Goal: Contribute content

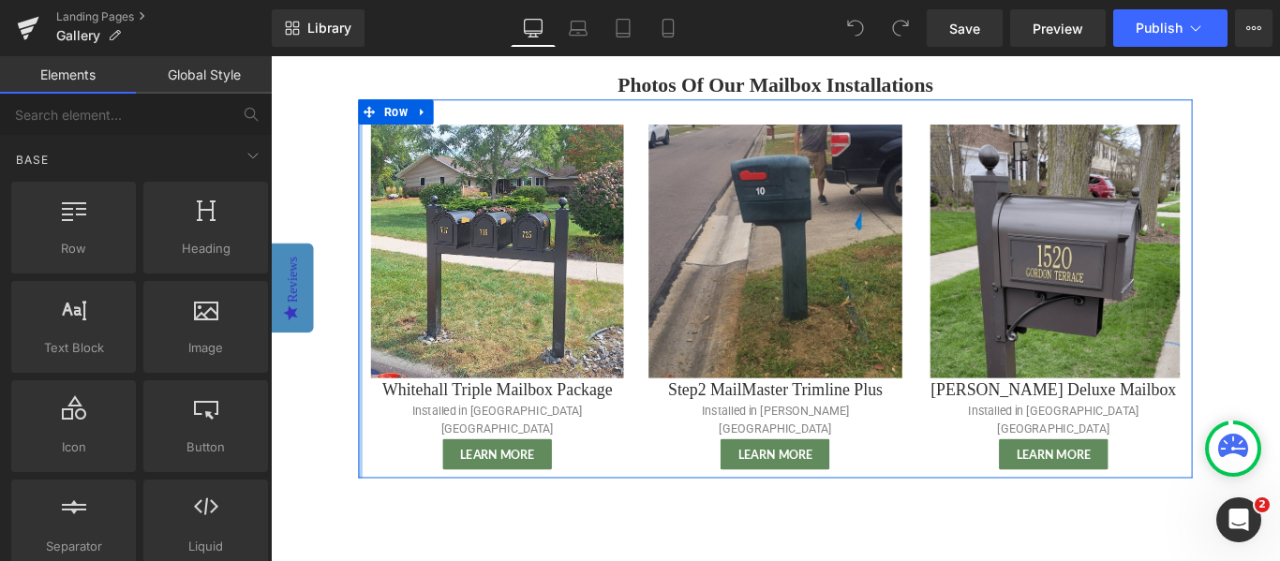
scroll to position [217, 0]
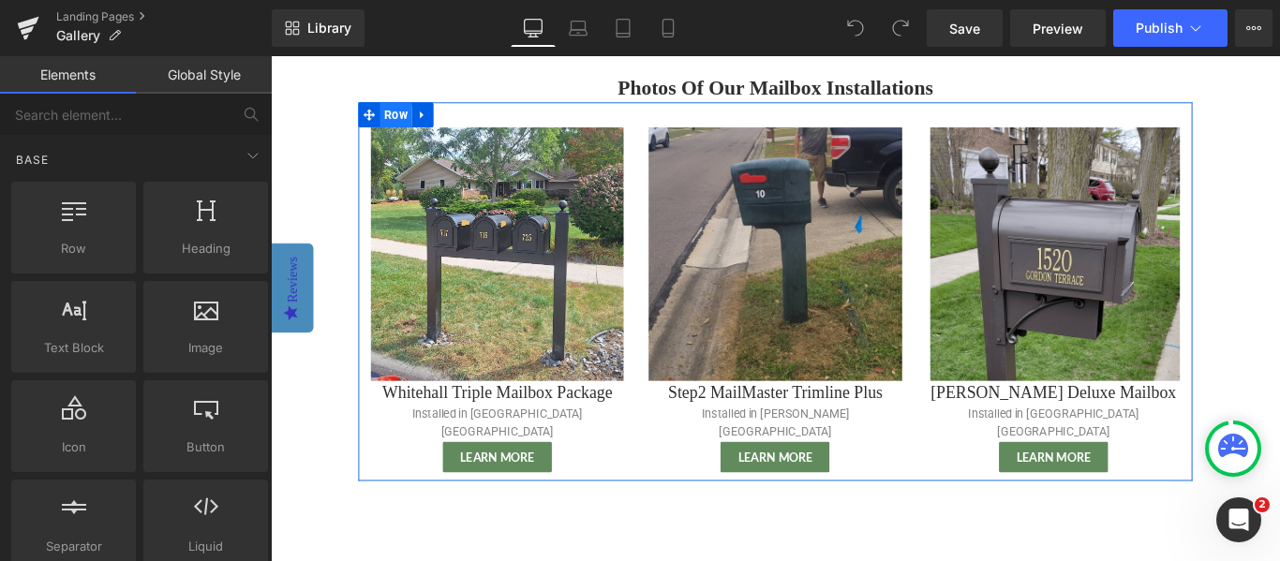
click at [422, 126] on span "Row" at bounding box center [411, 123] width 36 height 28
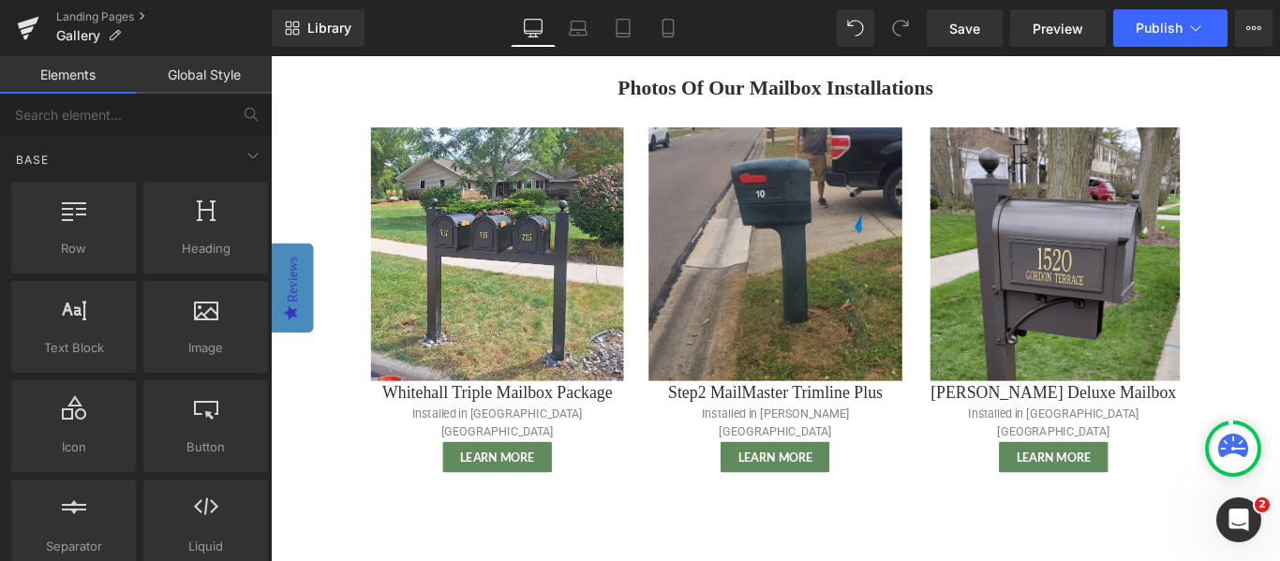
click at [341, 129] on main "Photos Of Our Mailbox Installations Heading Image Whitehall Triple Mailbox Pack…" at bounding box center [837, 457] width 993 height 817
click at [372, 521] on div "Photos Of Our Mailbox Installations Heading Image Whitehall Triple Mailbox Pack…" at bounding box center [837, 429] width 937 height 705
click at [471, 533] on div "Photos Of Our Mailbox Installations Heading Image Whitehall Triple Mailbox Pack…" at bounding box center [837, 429] width 937 height 705
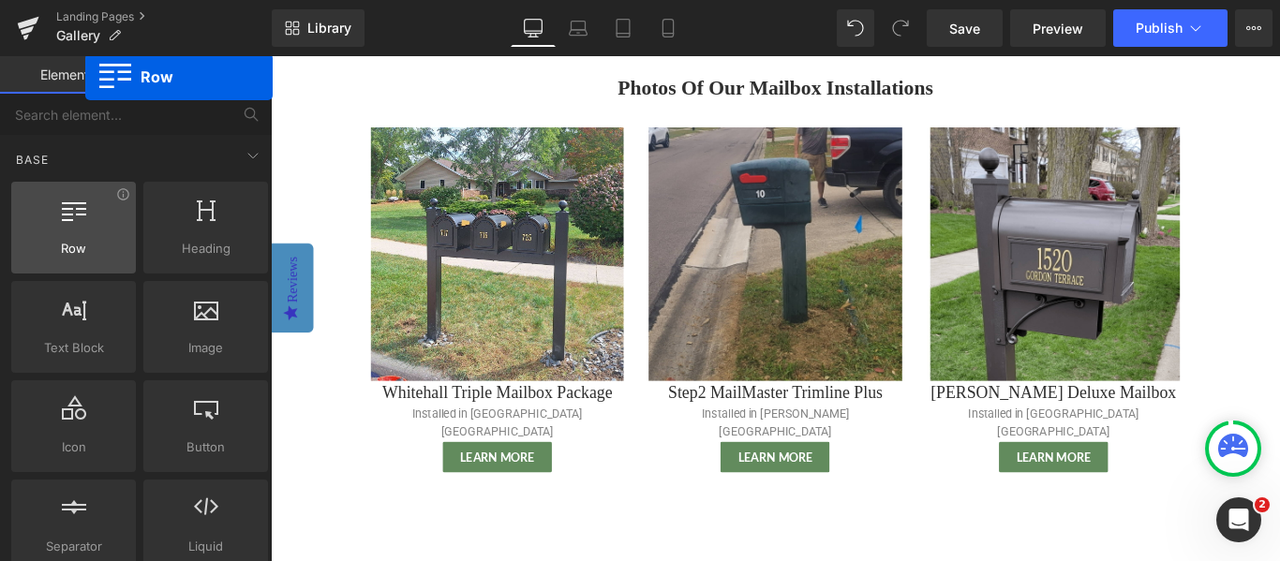
click at [85, 270] on div "Row rows, columns, layouts, div" at bounding box center [73, 228] width 125 height 92
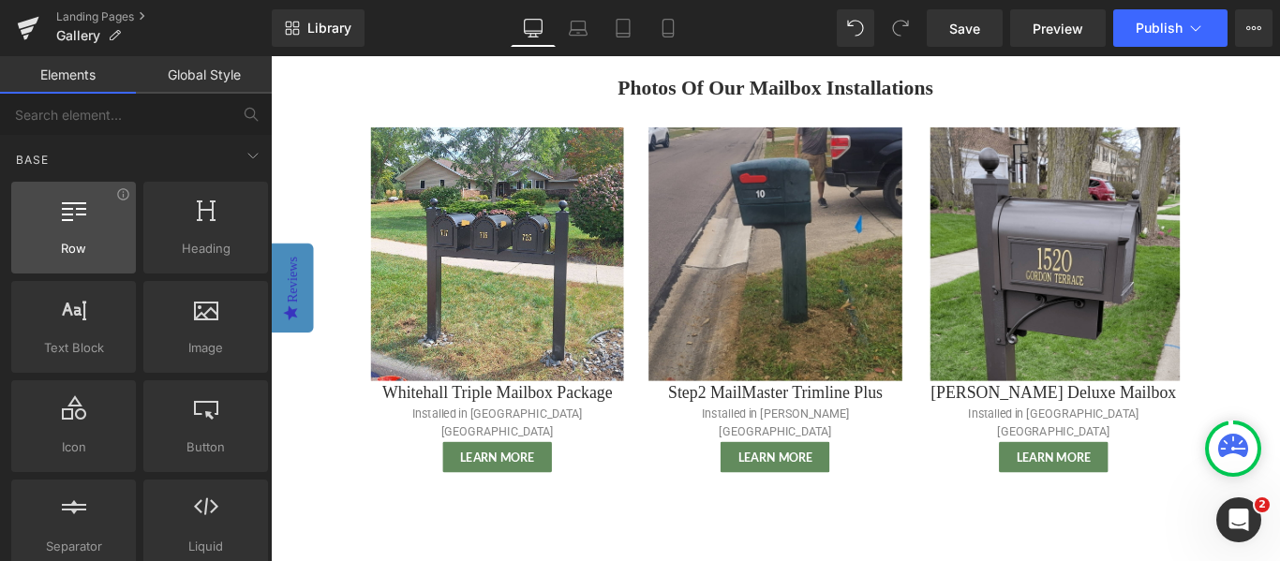
click at [109, 223] on div at bounding box center [73, 218] width 113 height 42
click at [63, 223] on div at bounding box center [73, 218] width 113 height 42
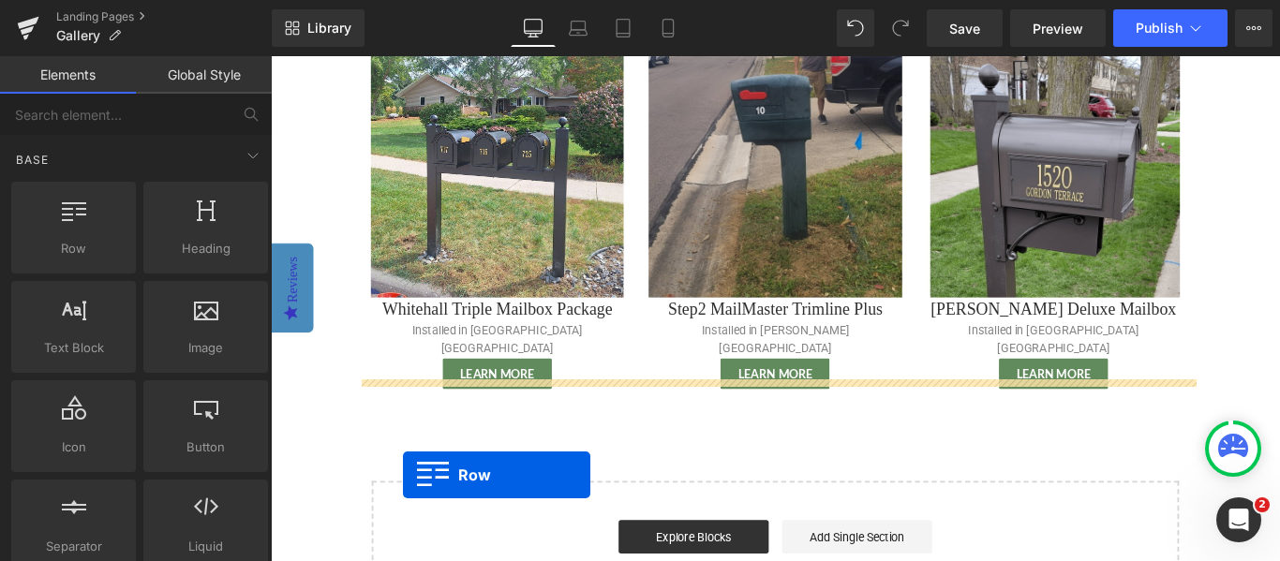
scroll to position [330, 0]
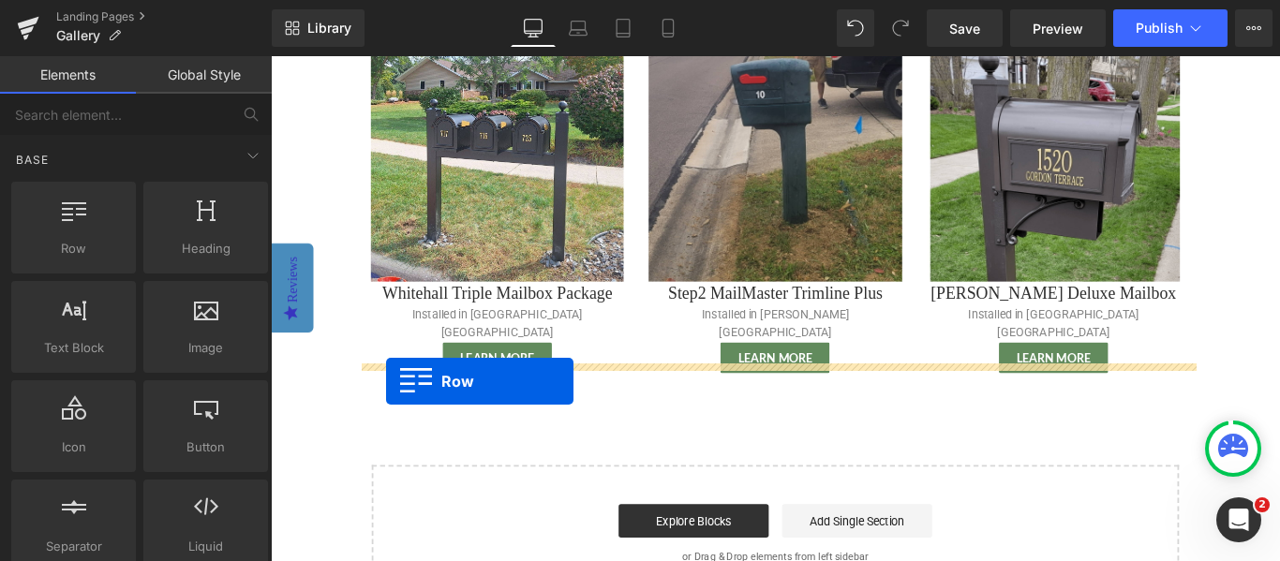
drag, startPoint x: 334, startPoint y: 279, endPoint x: 400, endPoint y: 422, distance: 157.2
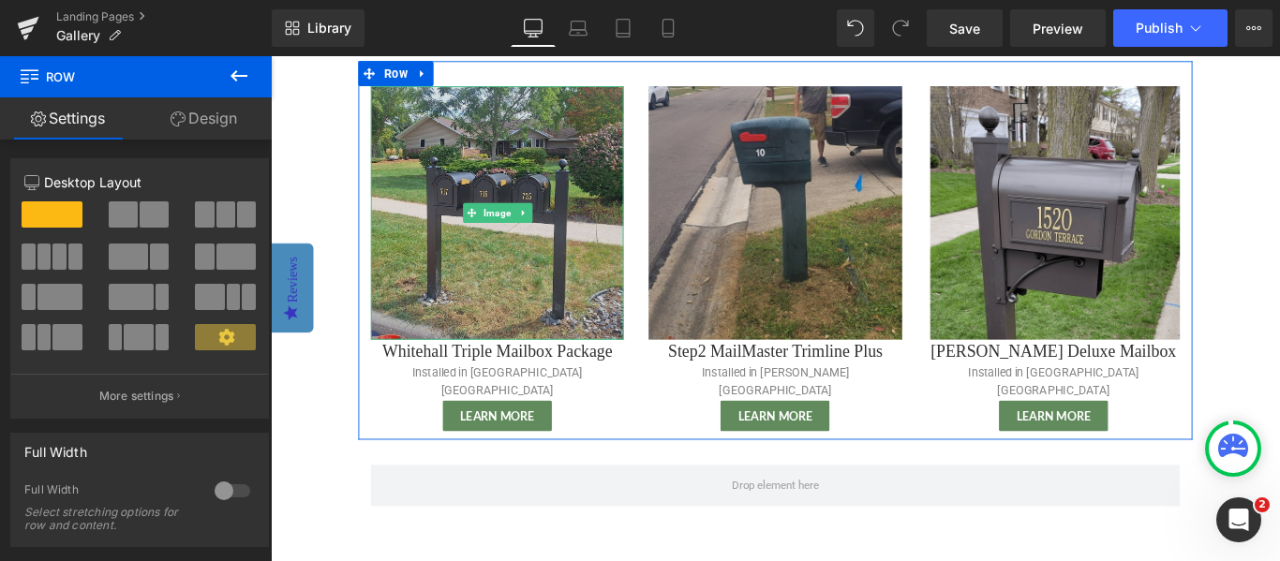
scroll to position [254, 0]
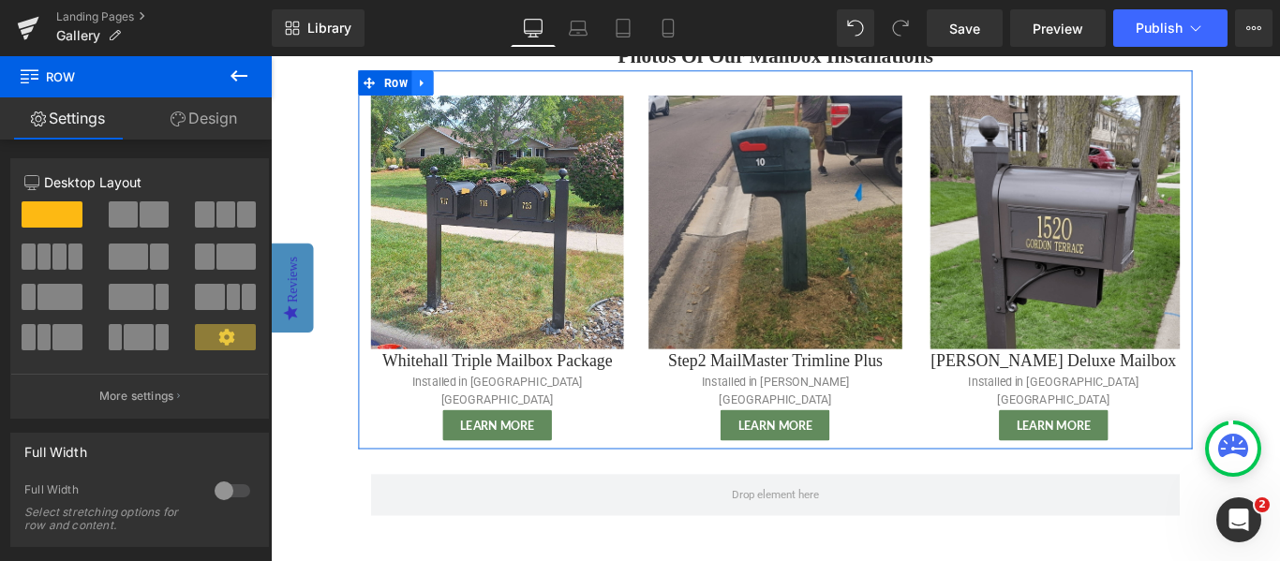
click at [438, 78] on link at bounding box center [441, 86] width 24 height 28
click at [459, 82] on link at bounding box center [465, 86] width 24 height 28
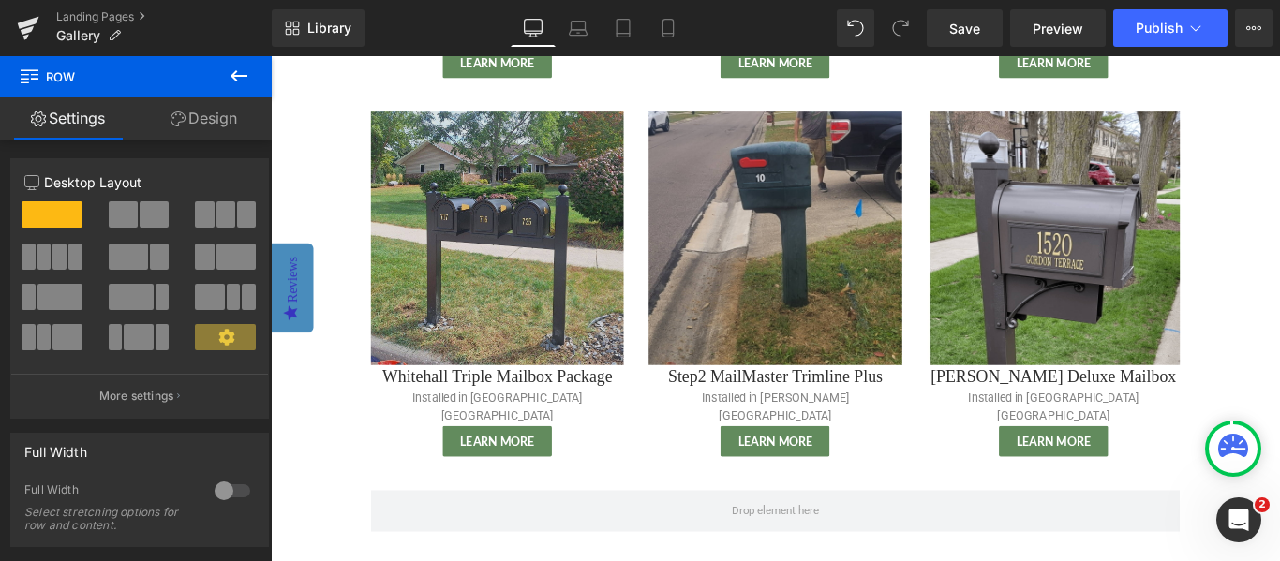
scroll to position [711, 0]
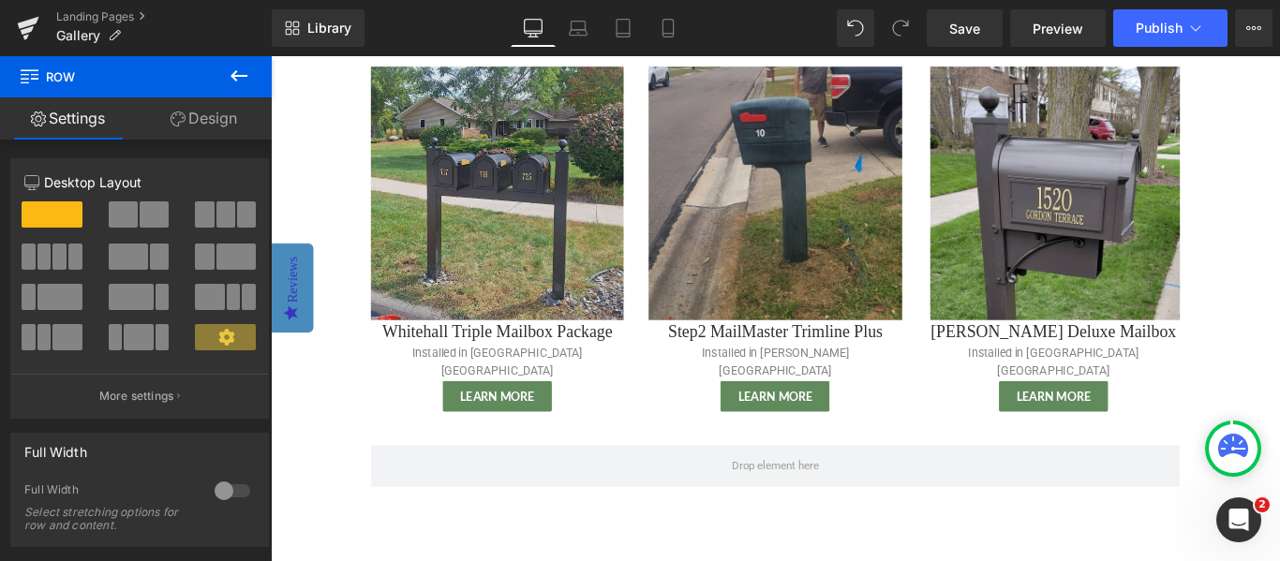
click at [468, 190] on img at bounding box center [525, 210] width 284 height 284
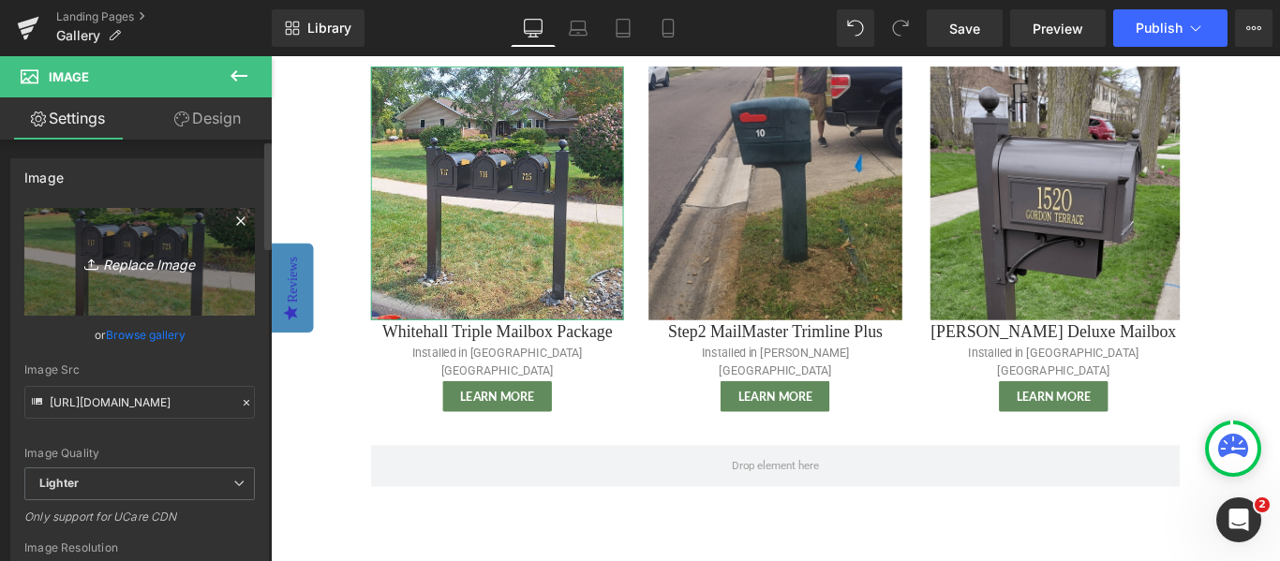
click at [99, 272] on icon "Replace Image" at bounding box center [140, 261] width 150 height 23
type input "C:\fakepath\Installation Only - [GEOGRAPHIC_DATA] [GEOGRAPHIC_DATA]png"
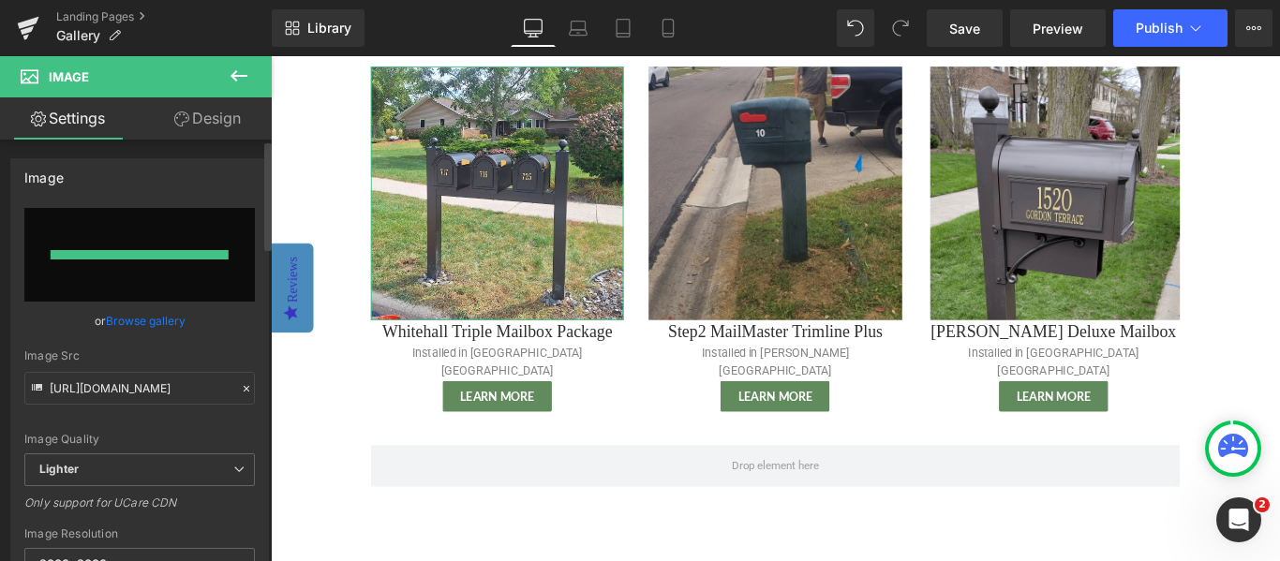
type input "[URL][DOMAIN_NAME]"
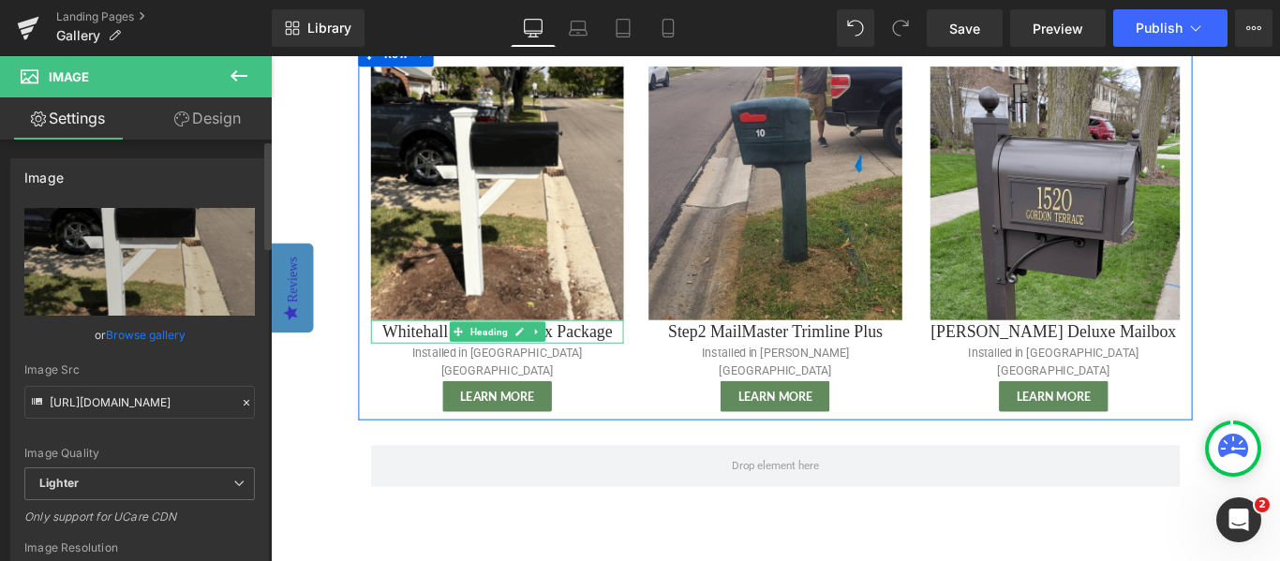
click at [433, 353] on h1 "Whitehall Triple Mailbox Package" at bounding box center [525, 366] width 284 height 26
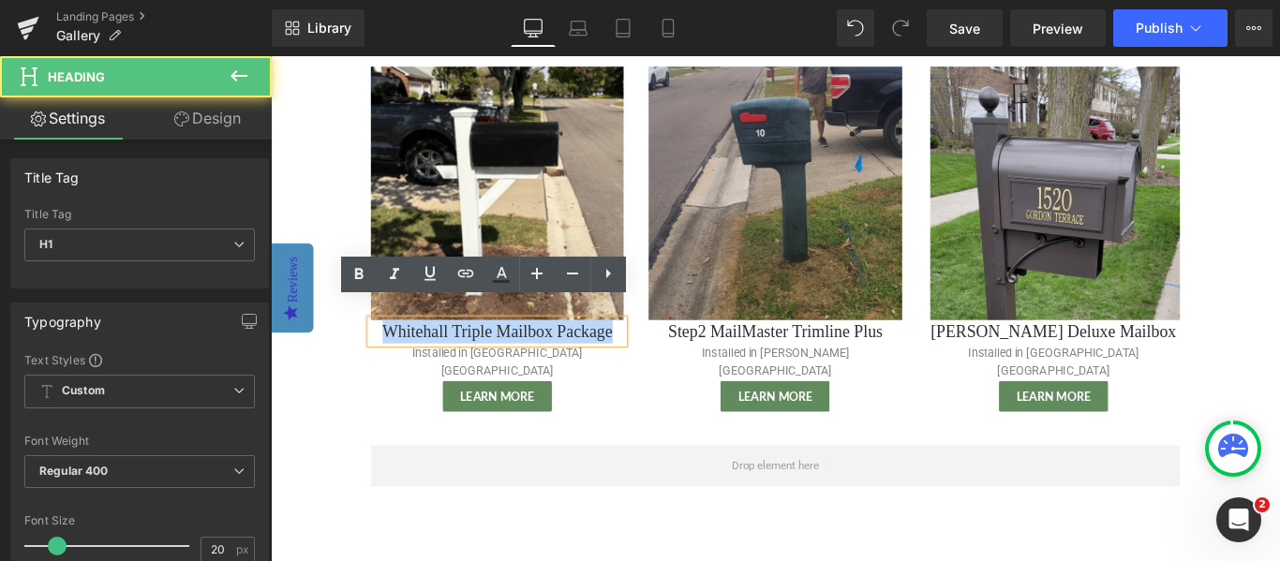
drag, startPoint x: 393, startPoint y: 343, endPoint x: 680, endPoint y: 354, distance: 286.9
click at [680, 354] on div "Image Whitehall Triple Mailbox Package Heading Installed in [GEOGRAPHIC_DATA] […" at bounding box center [525, 262] width 312 height 388
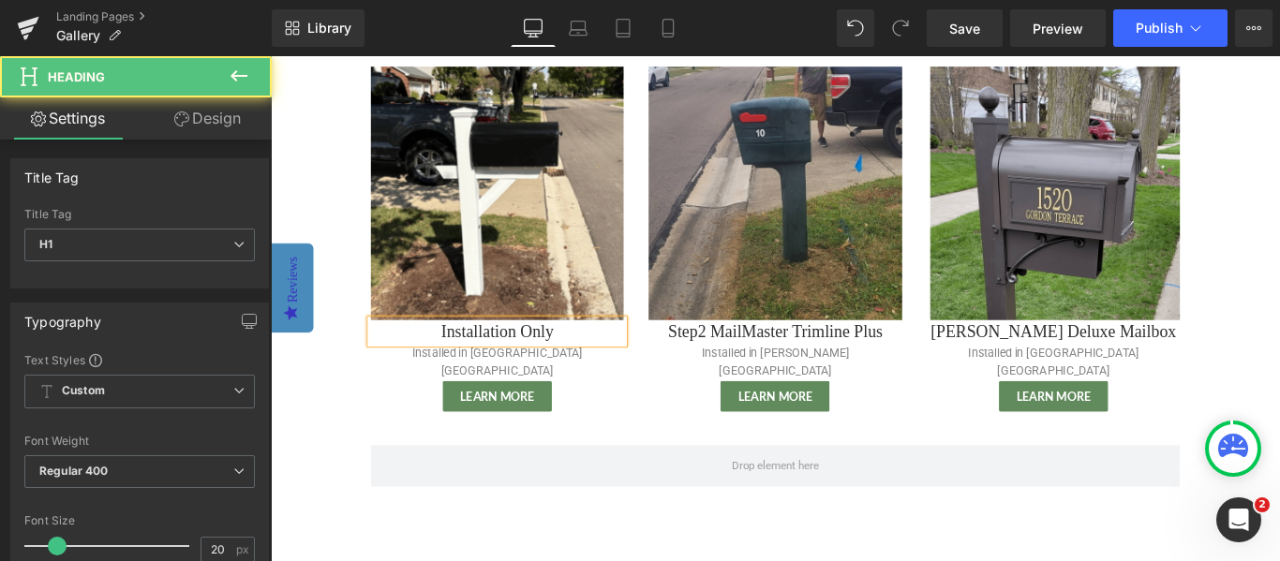
click at [604, 353] on h1 "Installation Only" at bounding box center [525, 366] width 284 height 26
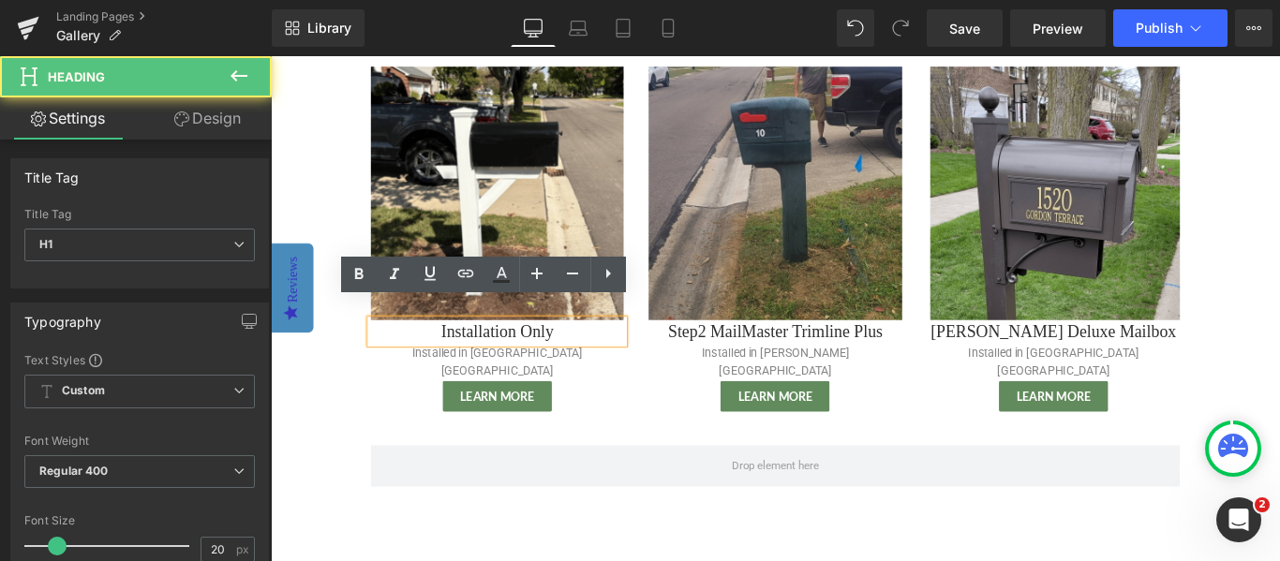
click at [271, 56] on div at bounding box center [271, 56] width 0 height 0
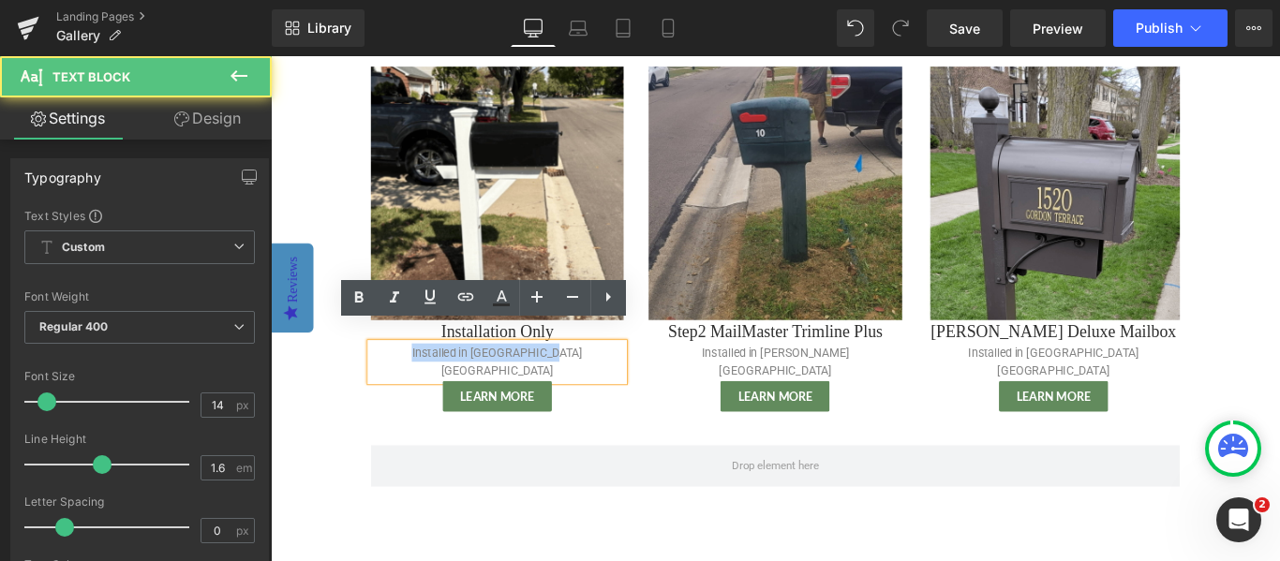
drag, startPoint x: 611, startPoint y: 372, endPoint x: 447, endPoint y: 371, distance: 163.9
click at [447, 379] on p "Installed in [GEOGRAPHIC_DATA] [GEOGRAPHIC_DATA]" at bounding box center [525, 400] width 284 height 42
click at [595, 379] on p "Installed in [GEOGRAPHIC_DATA] [GEOGRAPHIC_DATA]" at bounding box center [525, 400] width 284 height 42
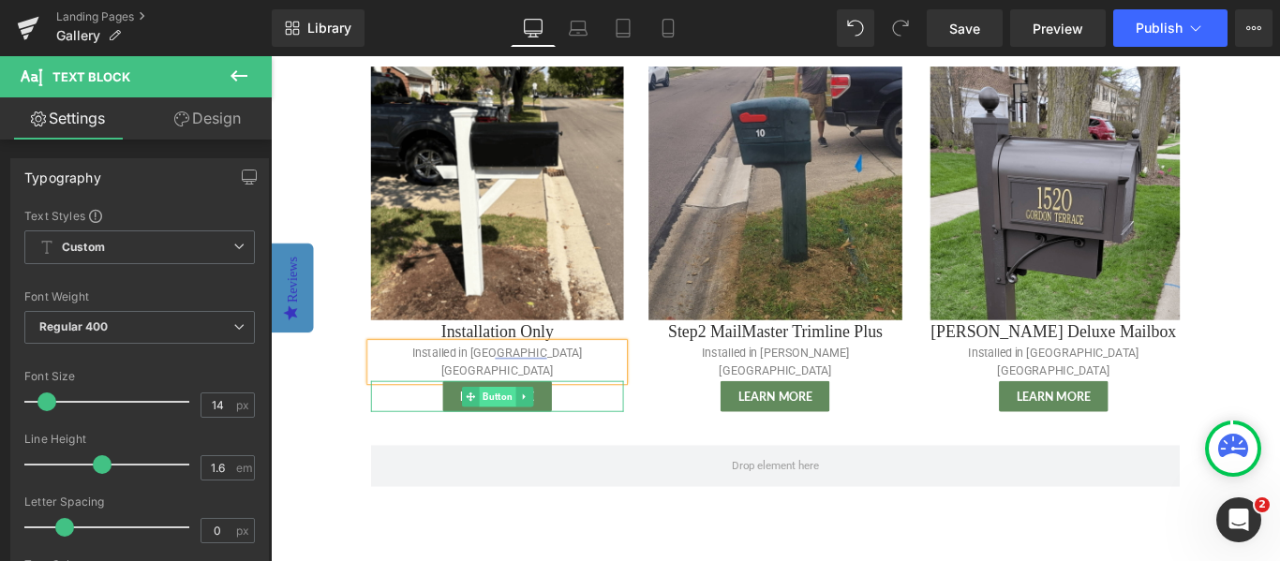
click at [519, 428] on span "Button" at bounding box center [525, 439] width 41 height 22
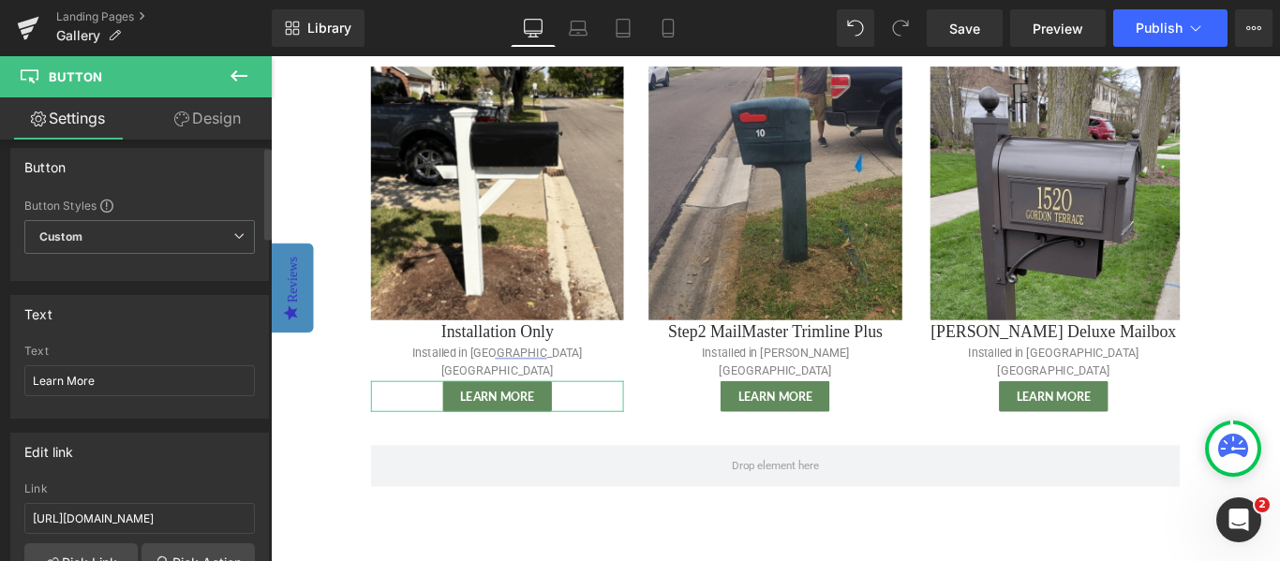
scroll to position [29, 0]
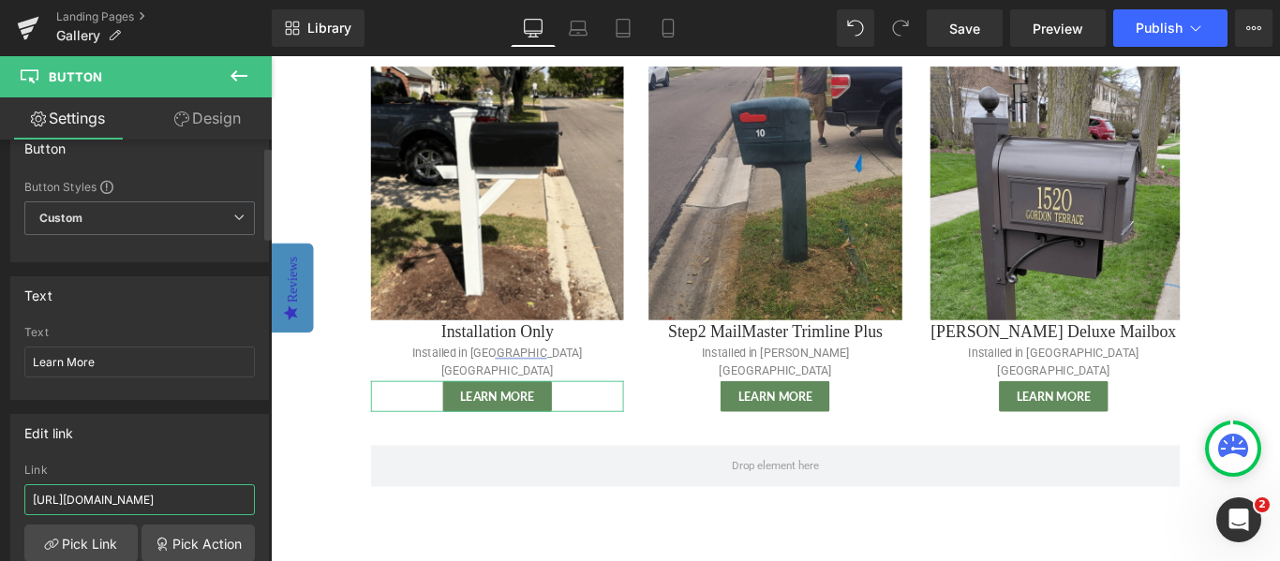
click at [96, 512] on input "[URL][DOMAIN_NAME]" at bounding box center [139, 499] width 230 height 31
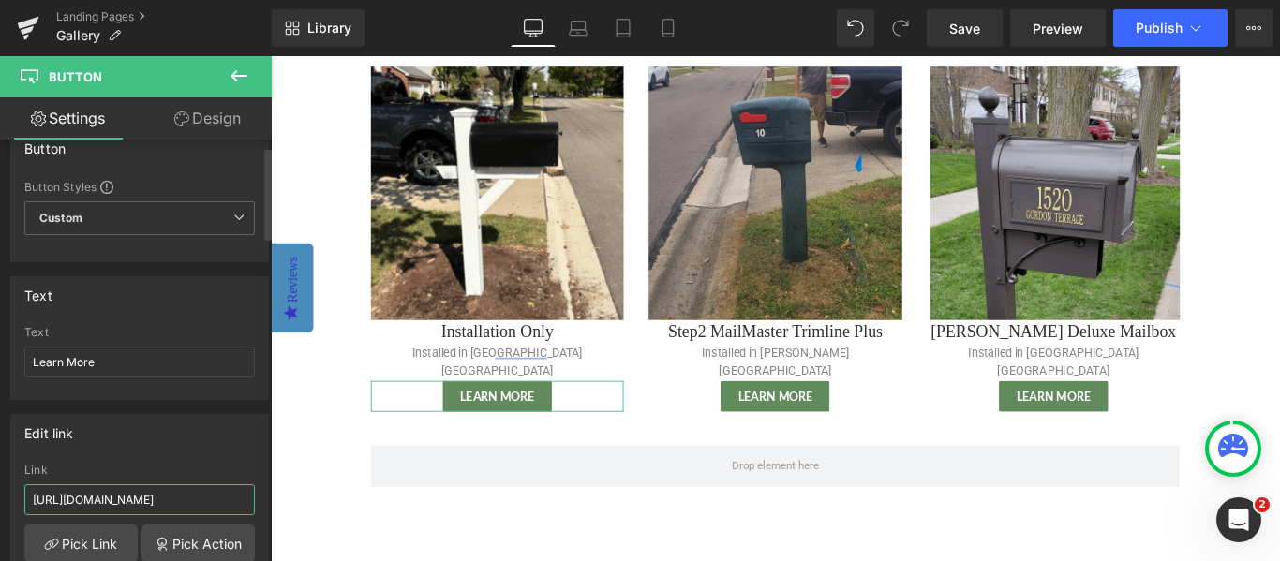
type input "[URL][DOMAIN_NAME]"
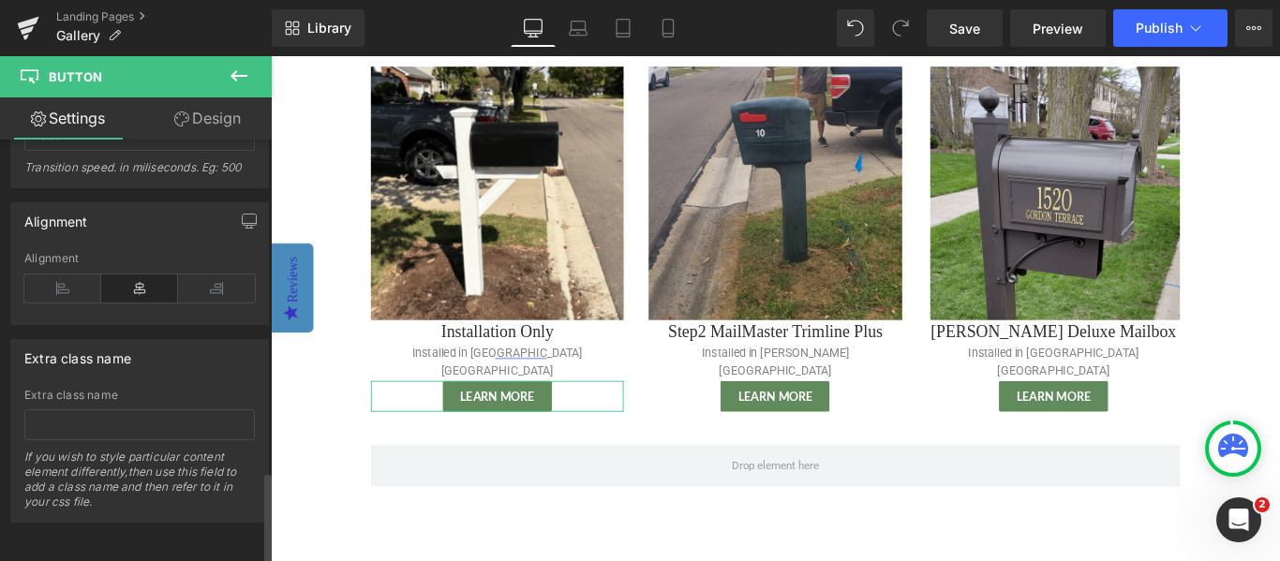
scroll to position [0, 0]
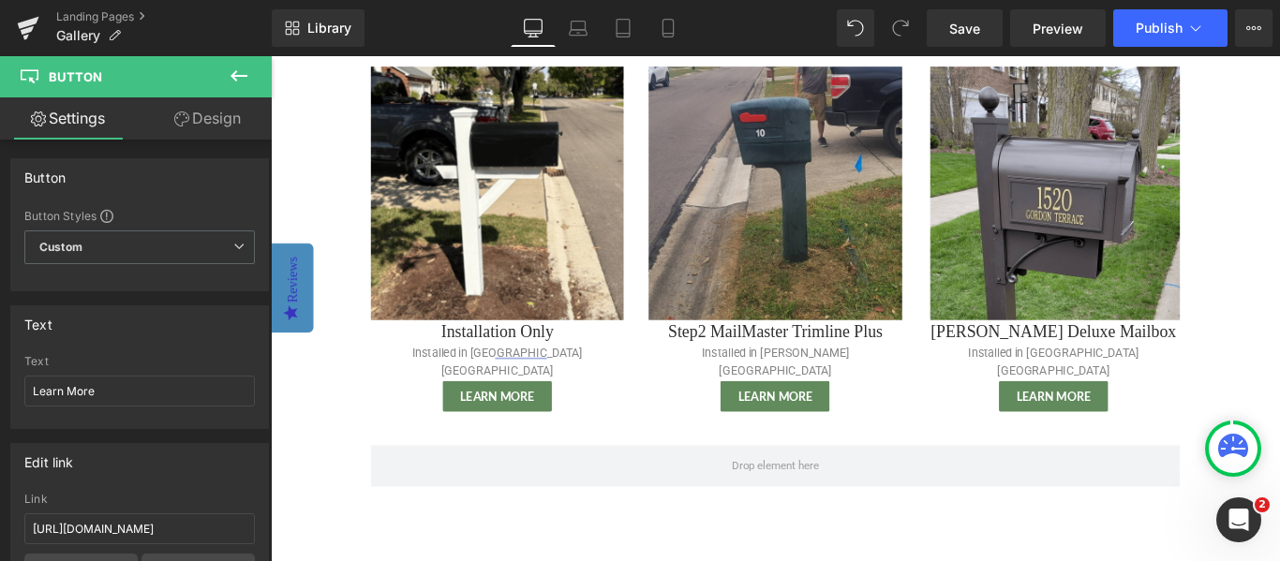
click at [464, 523] on div "Photos Of Our Mailbox Installations Heading Image Whitehall Triple Mailbox Pack…" at bounding box center [837, 190] width 937 height 1214
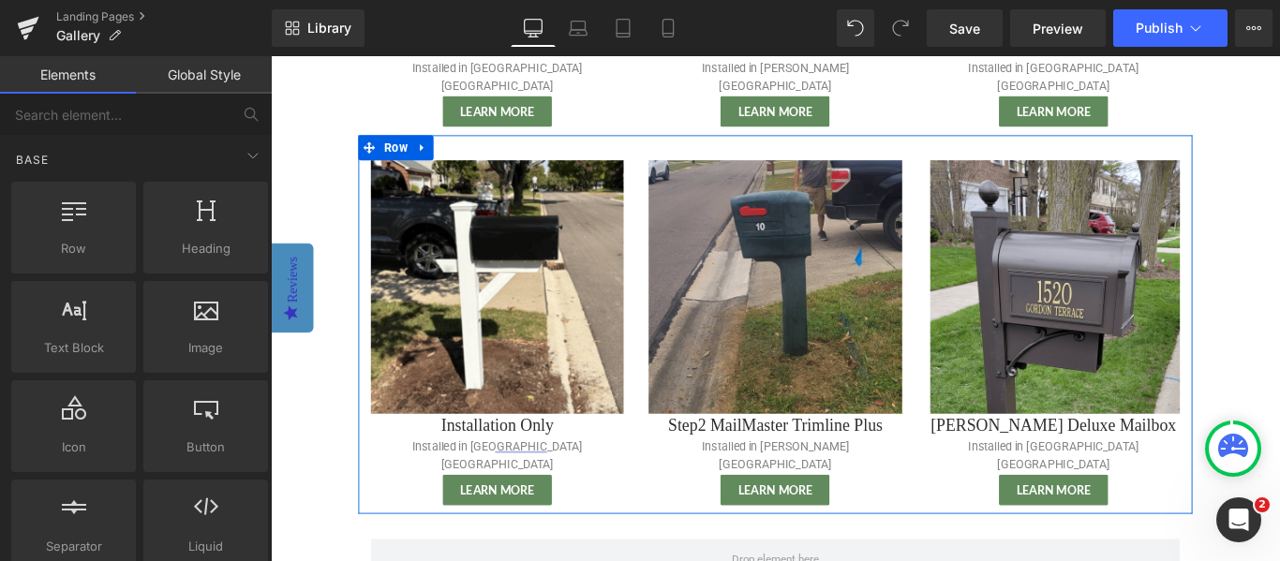
scroll to position [592, 0]
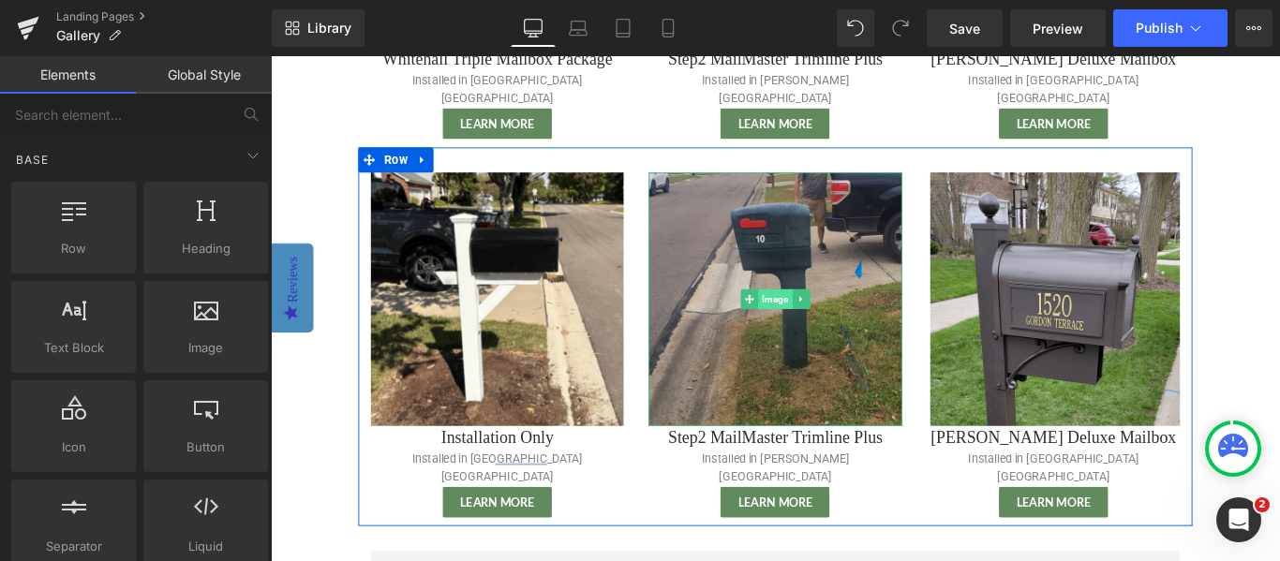
click at [837, 319] on span "Image" at bounding box center [837, 330] width 38 height 22
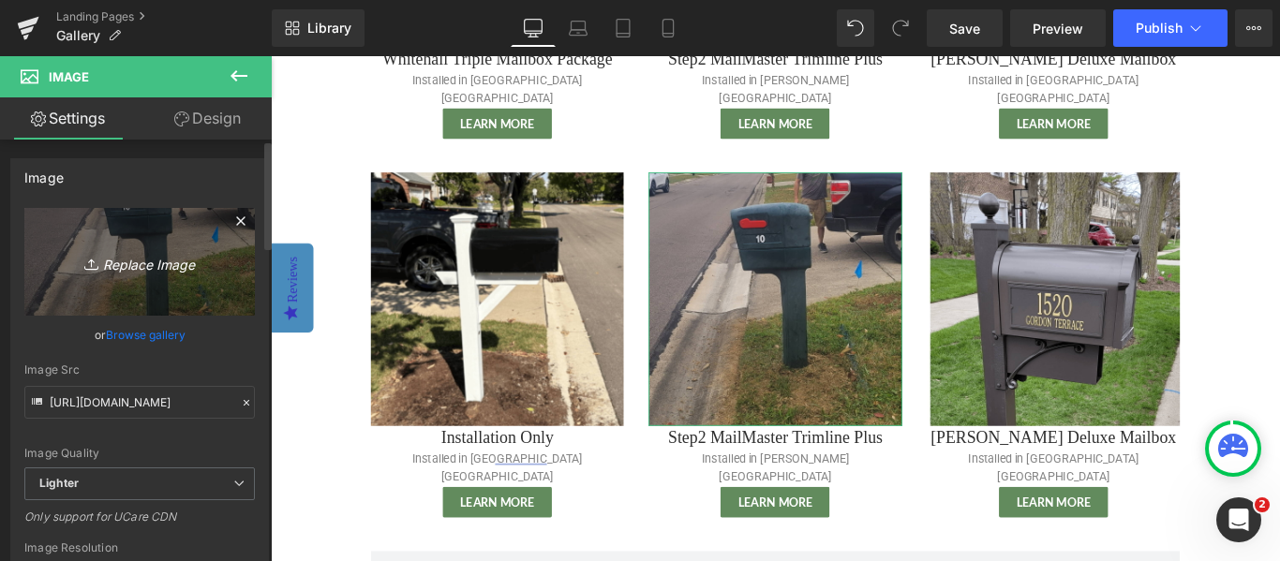
click at [143, 251] on icon "Replace Image" at bounding box center [140, 261] width 150 height 23
type input "C:\fakepath\_Whitehall Premium - Mailbox Installation - [GEOGRAPHIC_DATA] [GEOG…"
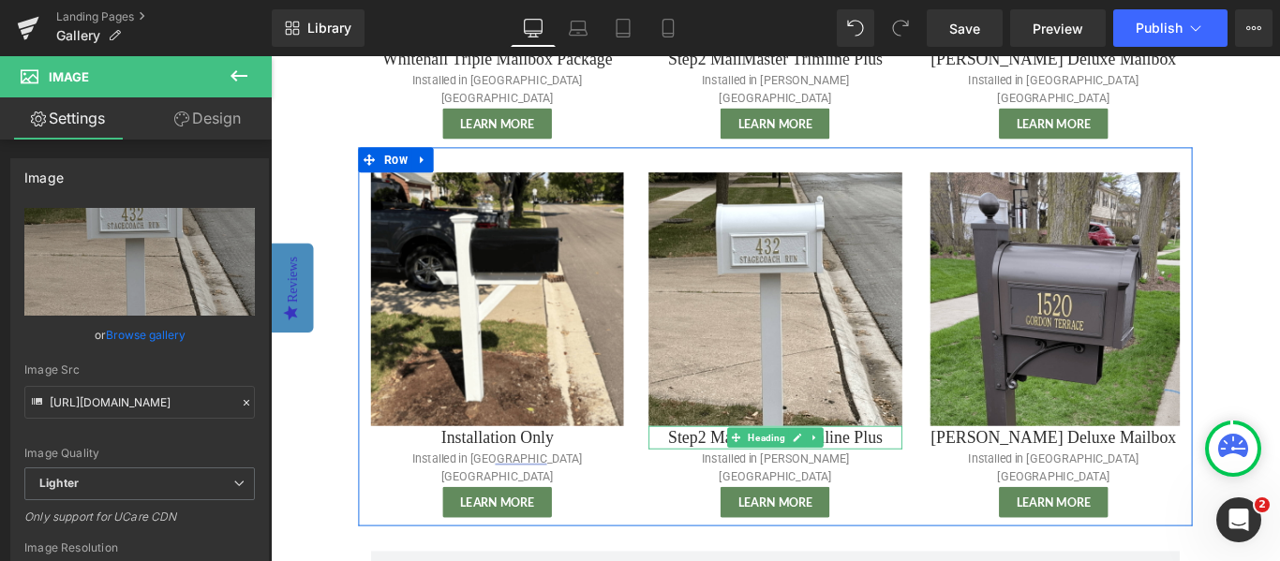
type input "[URL][DOMAIN_NAME]"
click at [747, 472] on h1 "Step2 MailMaster Trimline Plus" at bounding box center [837, 485] width 284 height 26
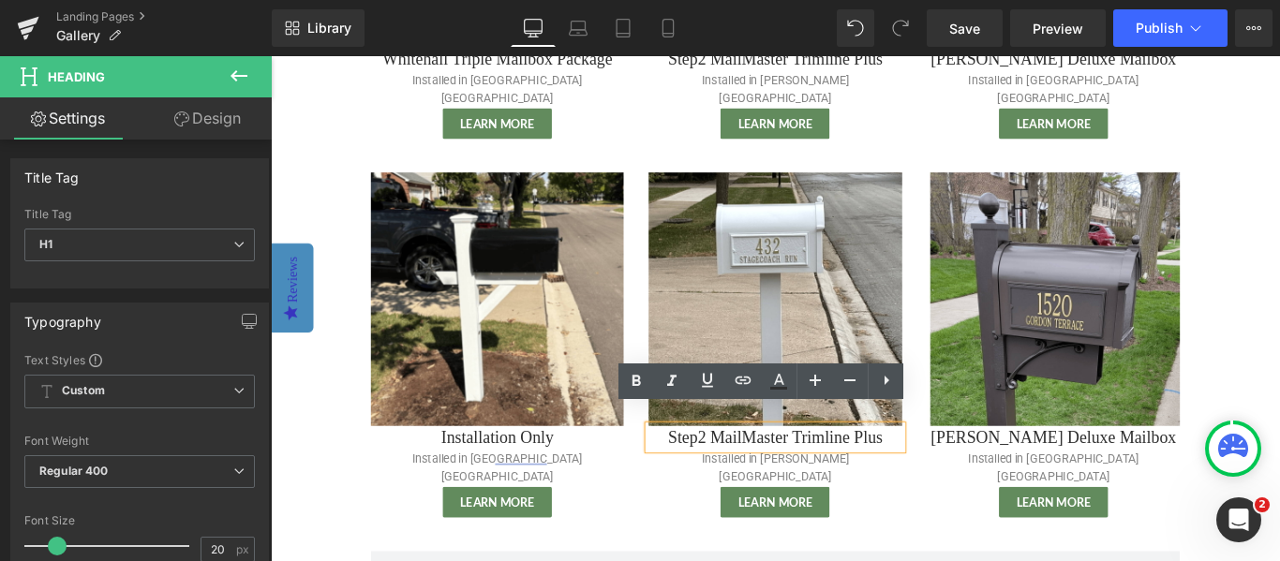
click at [747, 472] on h1 "Step2 MailMaster Trimline Plus" at bounding box center [837, 485] width 284 height 26
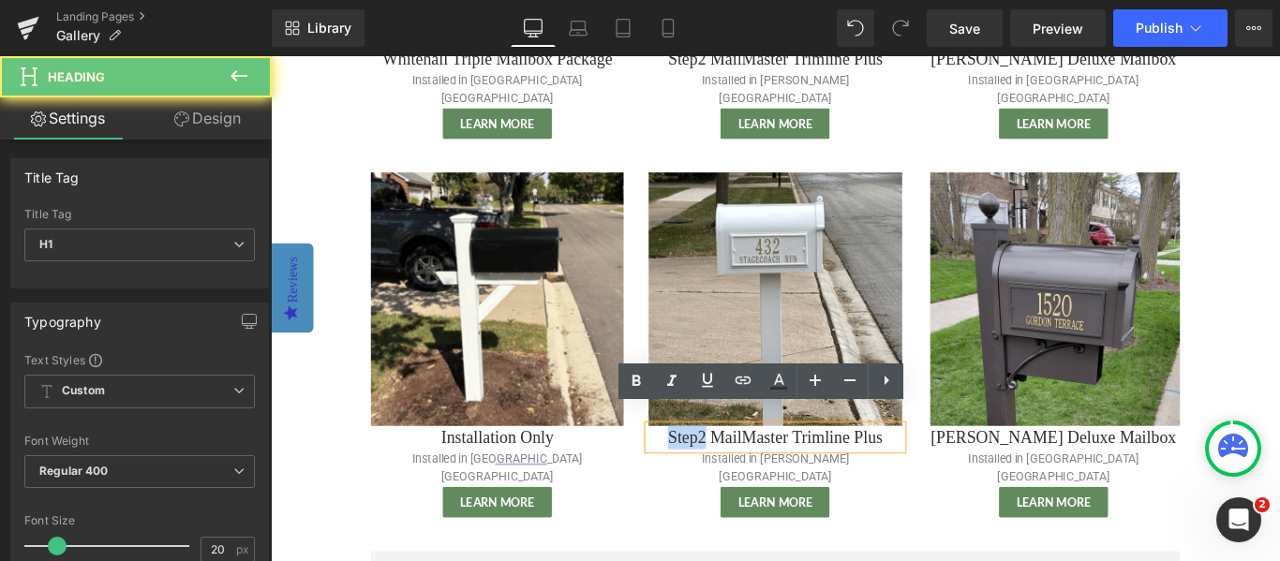
click at [746, 472] on h1 "Step2 MailMaster Trimline Plus" at bounding box center [837, 485] width 284 height 26
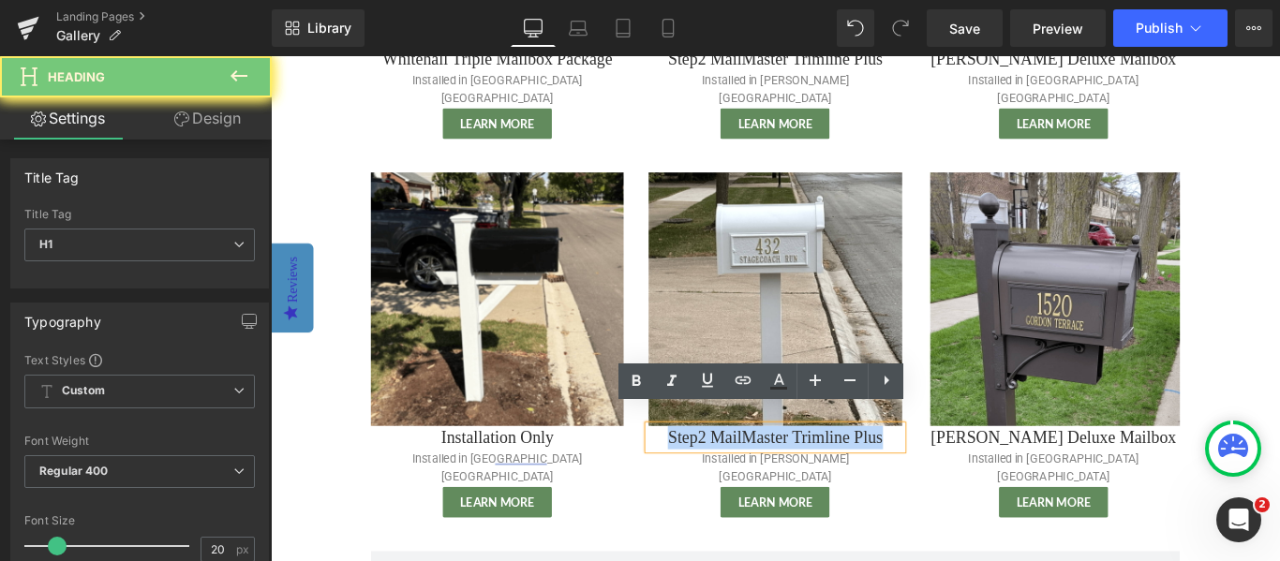
click at [746, 472] on h1 "Step2 MailMaster Trimline Plus" at bounding box center [837, 485] width 284 height 26
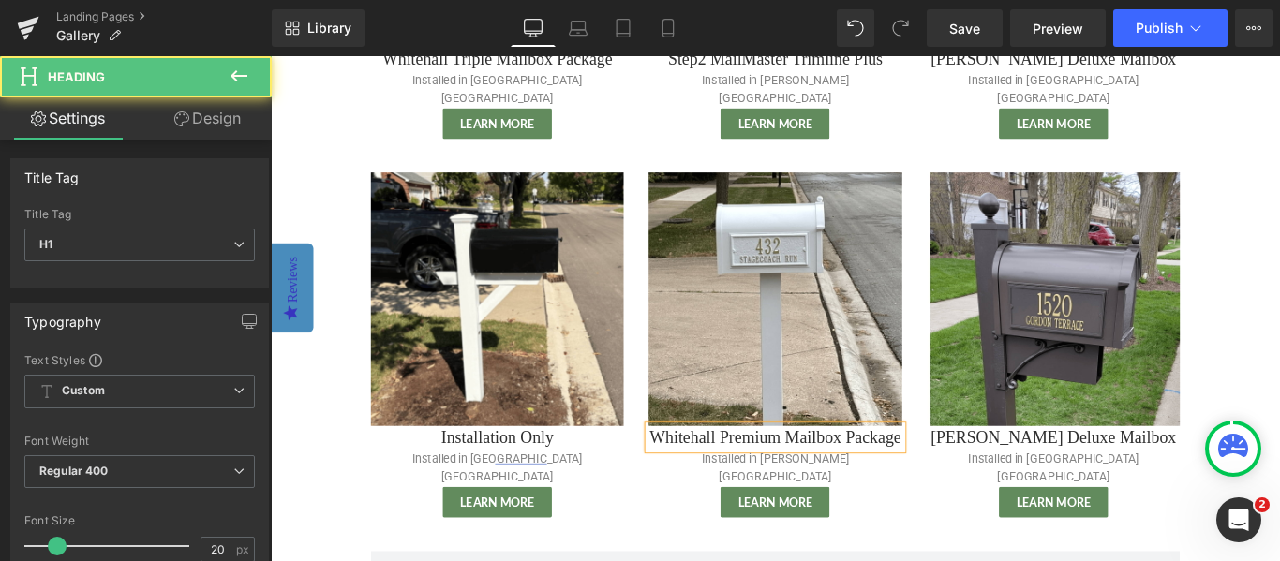
click at [953, 472] on h1 "Whitehall Premium Mailbox Package" at bounding box center [837, 485] width 284 height 26
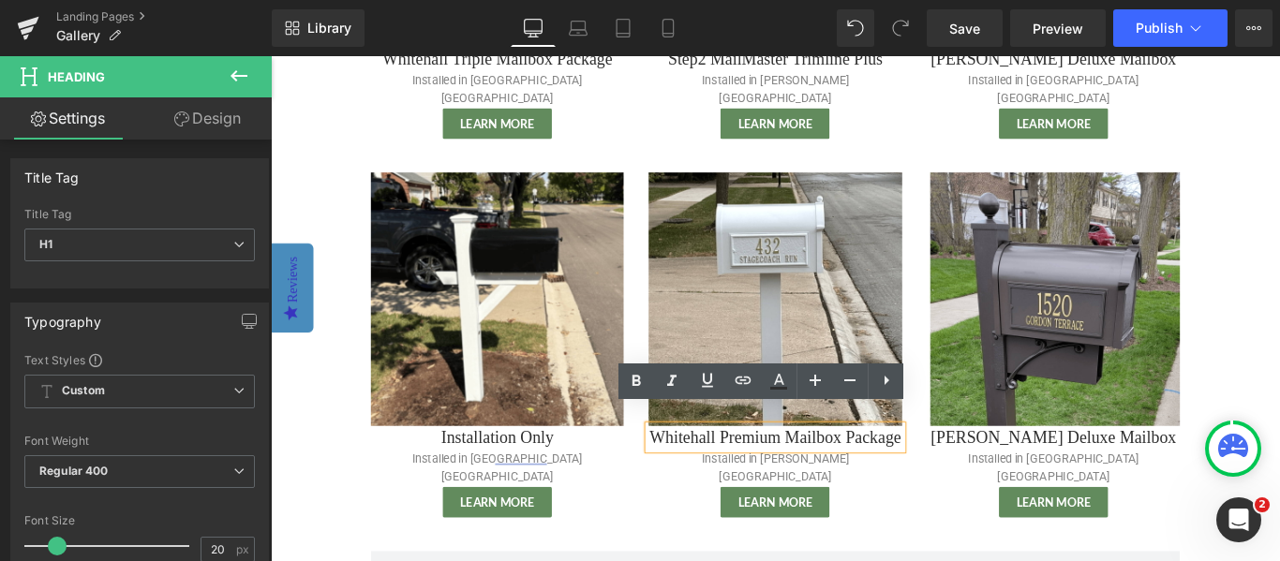
click at [885, 497] on h1 "Whitehall Premium Mailbox Package" at bounding box center [837, 485] width 284 height 26
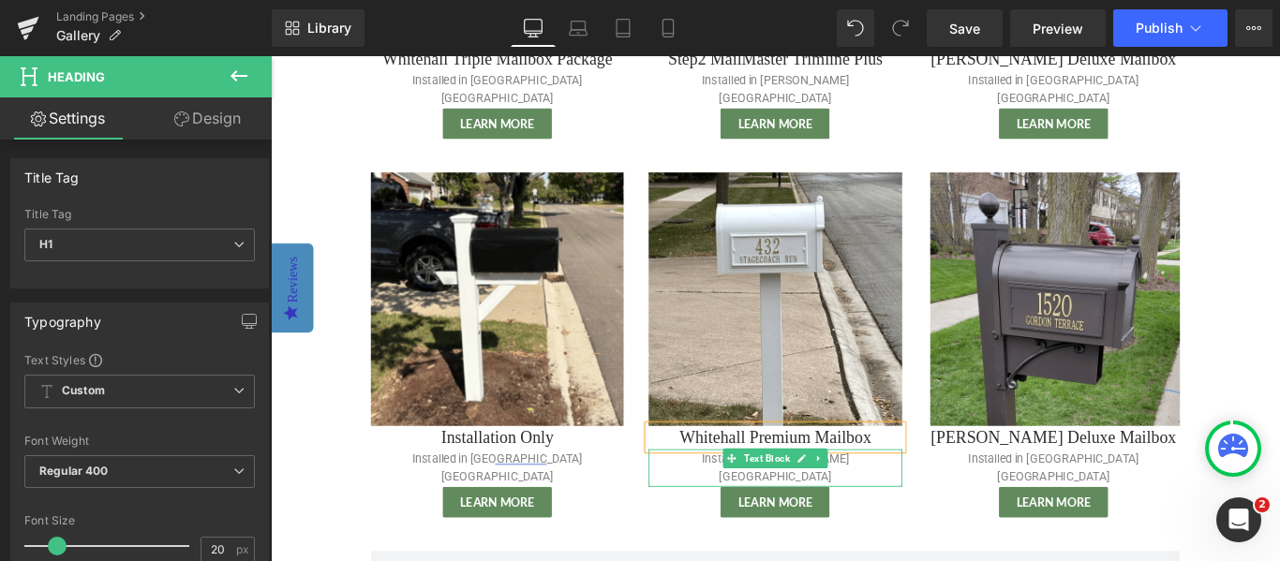
click at [903, 498] on p "Installed in [PERSON_NAME][GEOGRAPHIC_DATA]" at bounding box center [837, 519] width 284 height 42
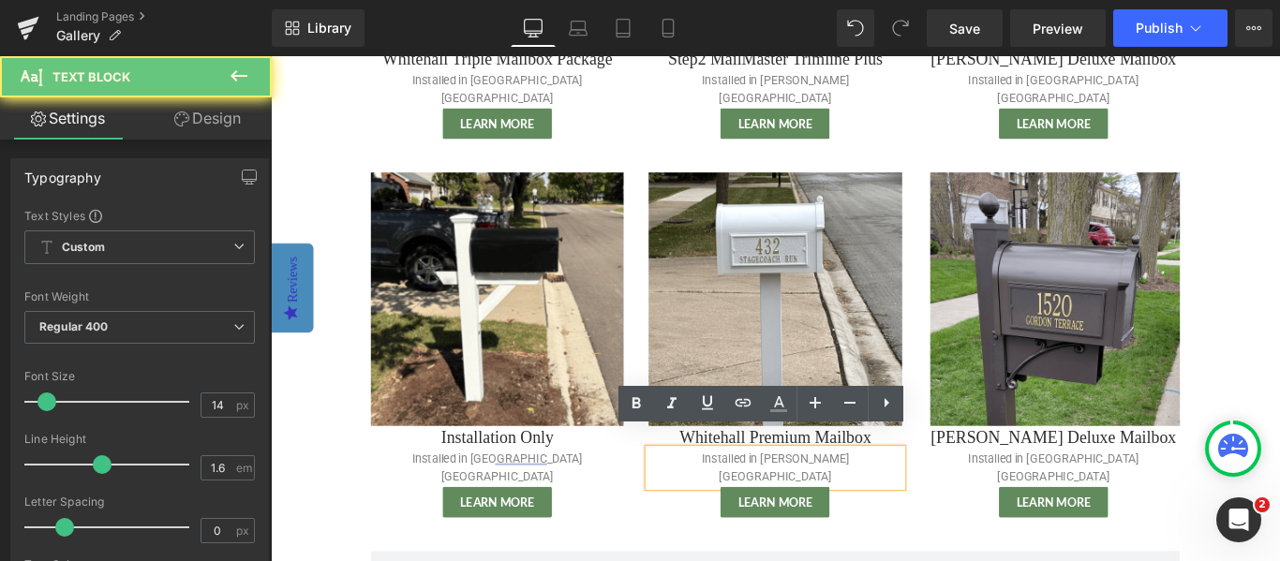
click at [912, 498] on p "Installed in [PERSON_NAME][GEOGRAPHIC_DATA]" at bounding box center [837, 519] width 284 height 42
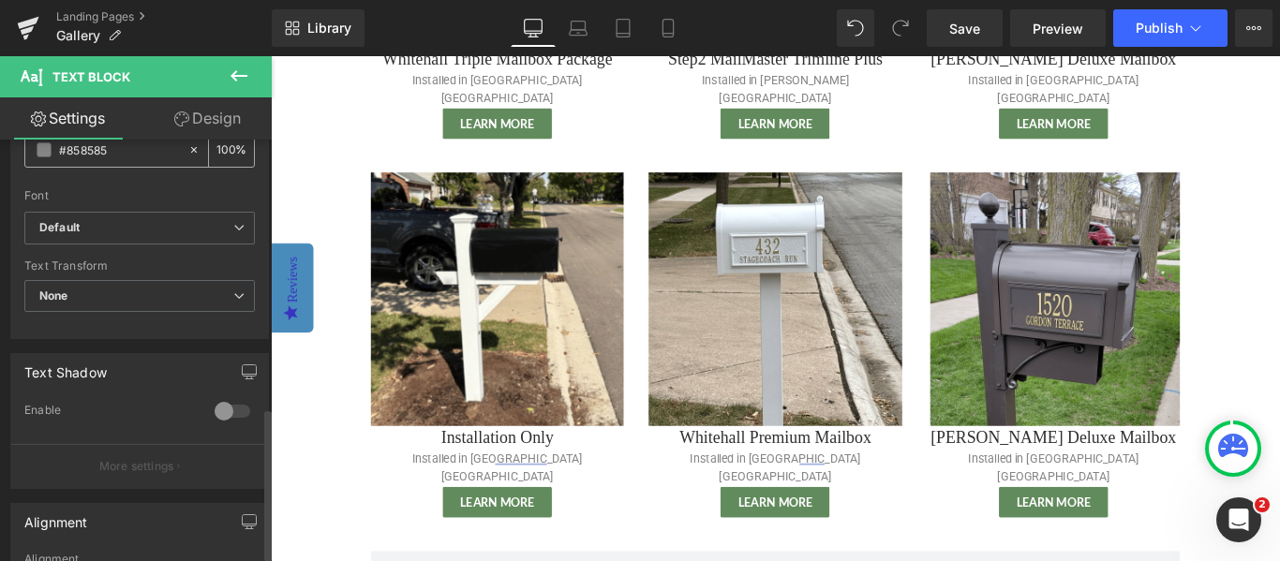
scroll to position [225, 0]
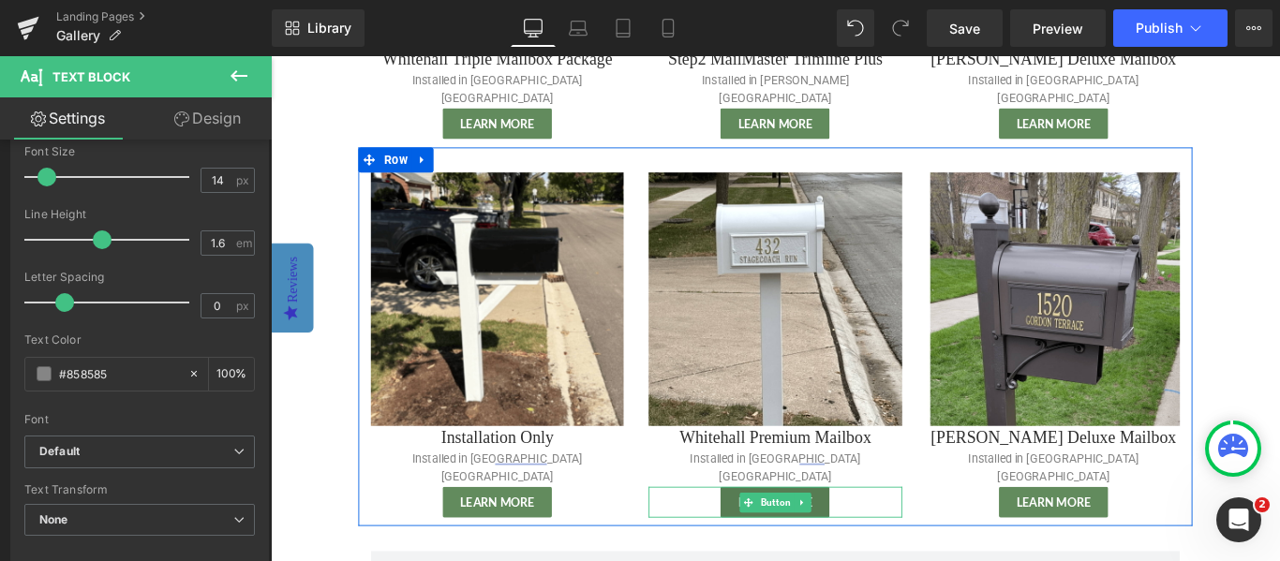
click at [839, 547] on span "Button" at bounding box center [837, 558] width 41 height 22
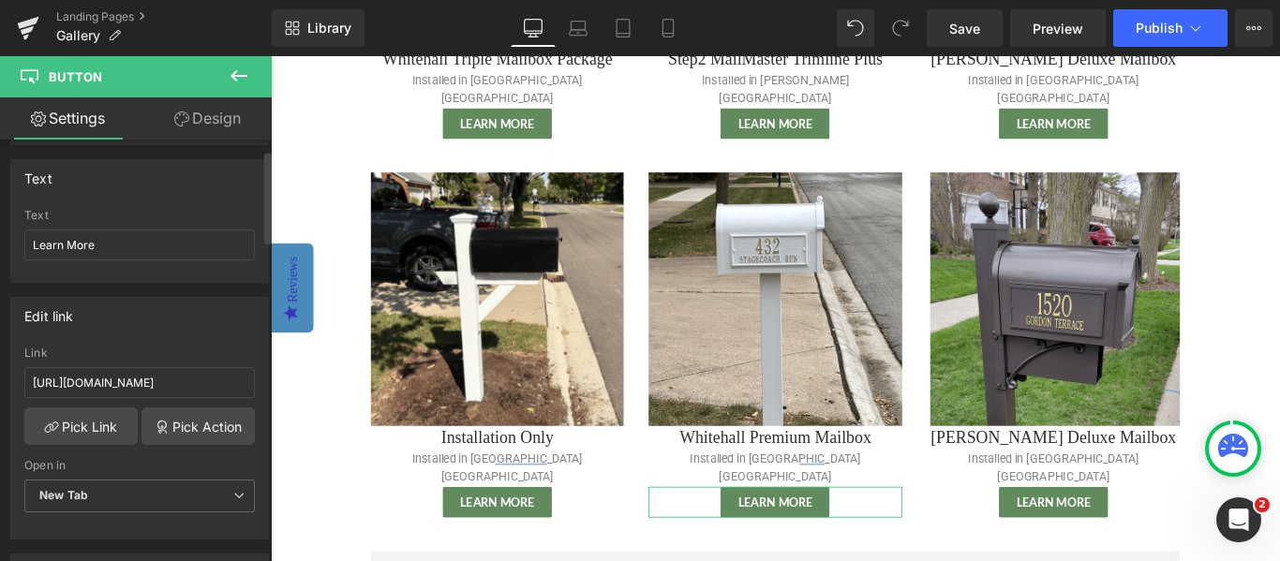
scroll to position [289, 0]
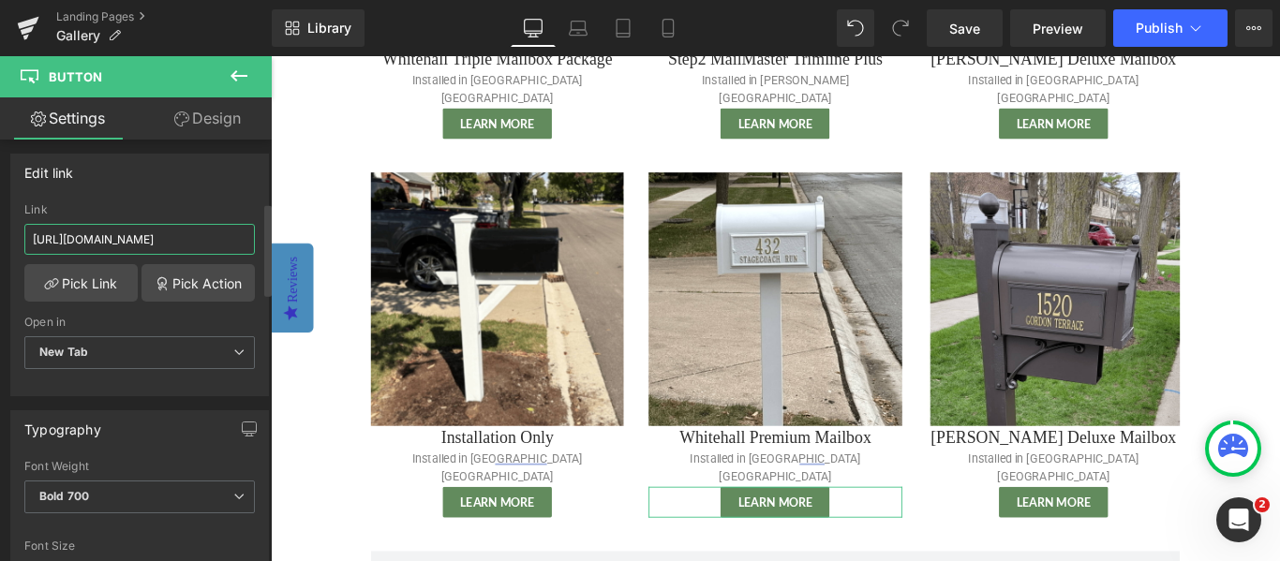
click at [139, 242] on input "[URL][DOMAIN_NAME]" at bounding box center [139, 239] width 230 height 31
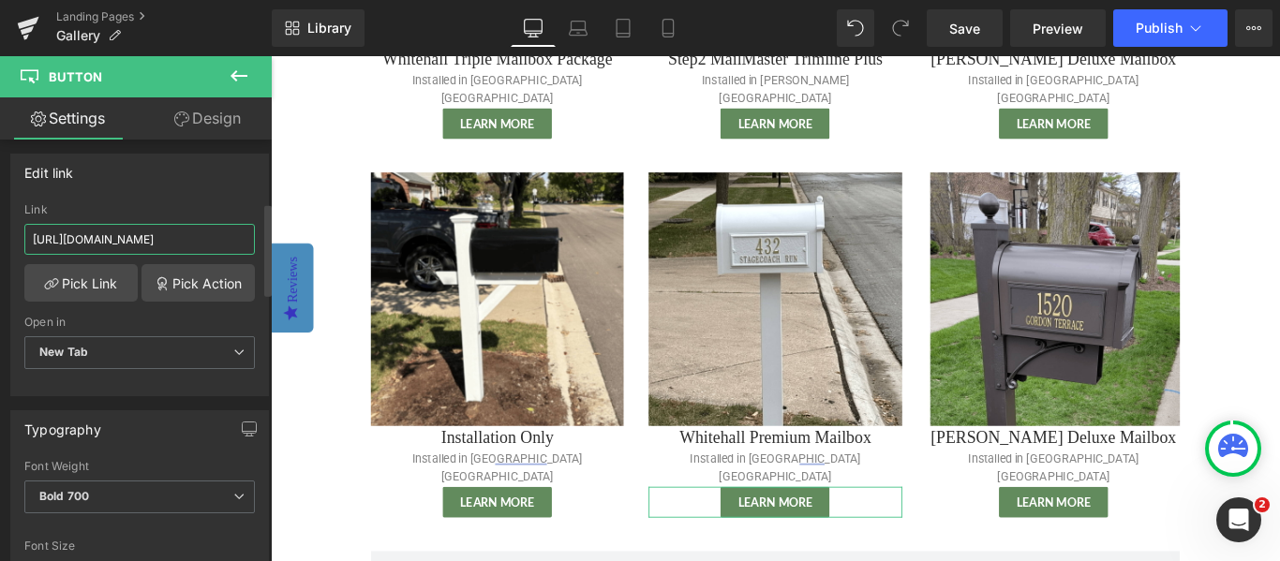
type input "[URL][DOMAIN_NAME]"
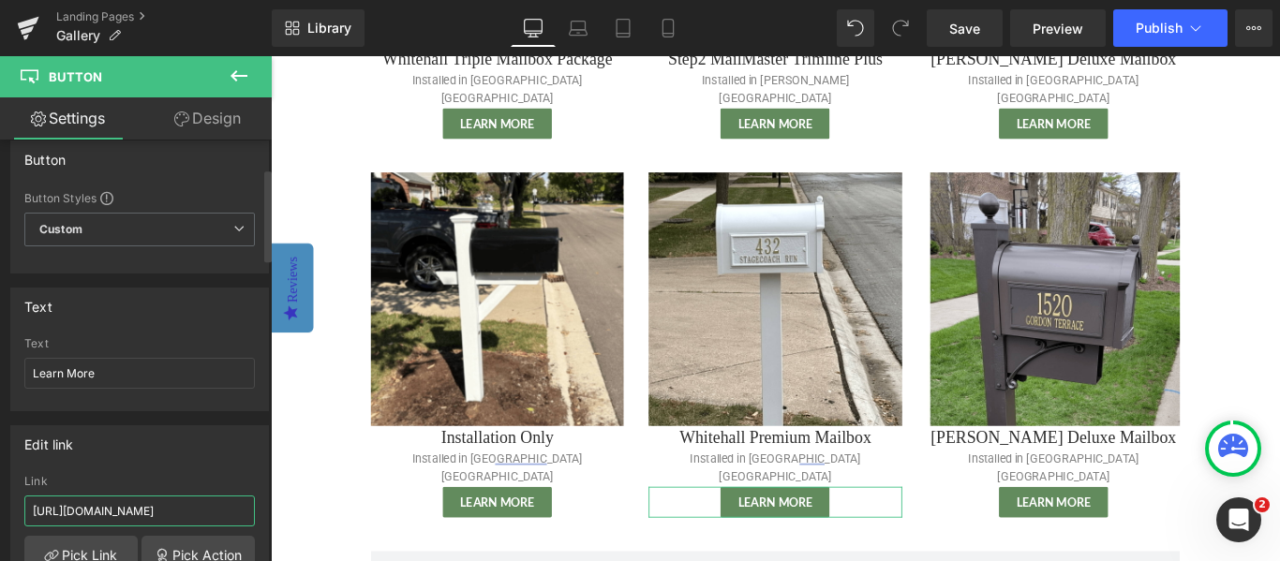
scroll to position [0, 0]
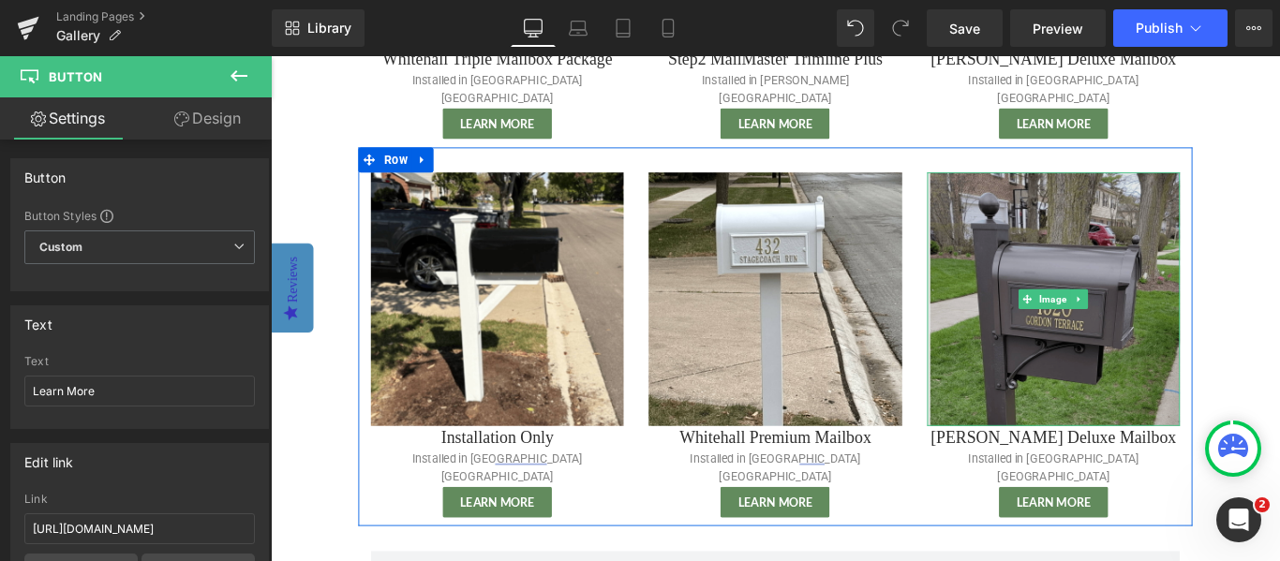
click at [1097, 402] on img at bounding box center [1150, 329] width 284 height 284
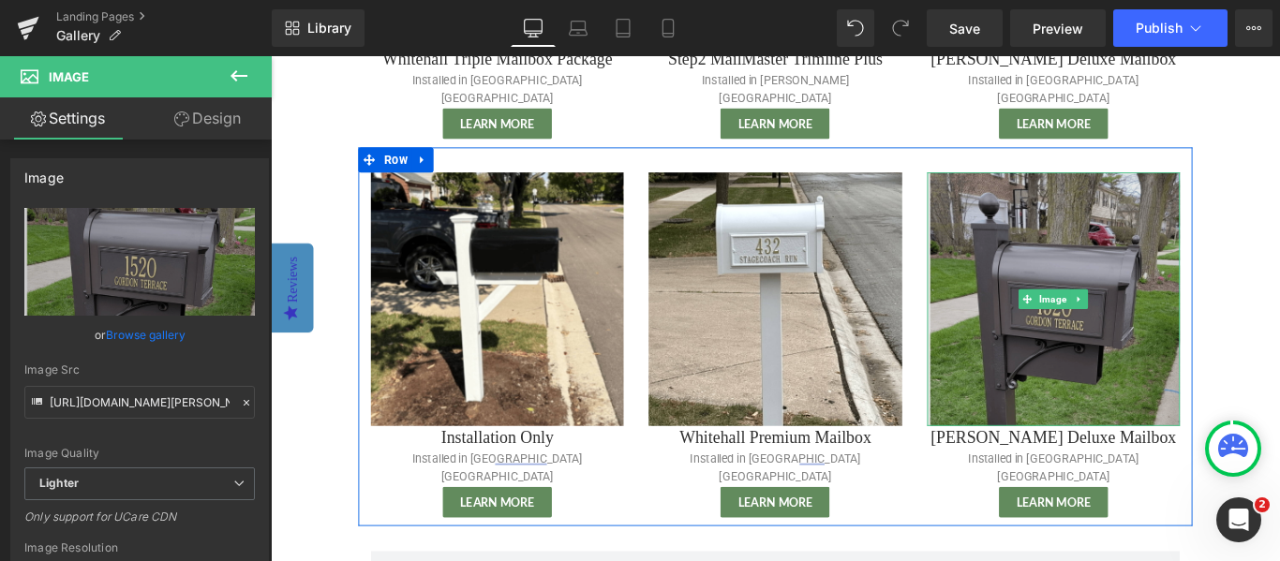
click at [1112, 364] on img at bounding box center [1150, 329] width 284 height 284
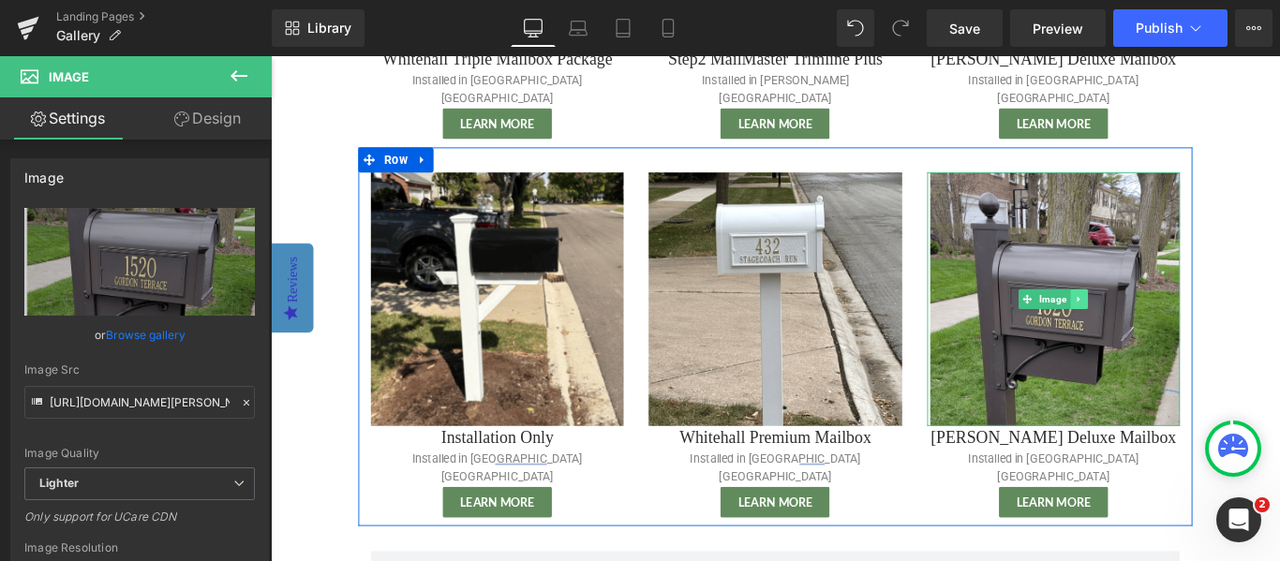
click at [1174, 324] on icon at bounding box center [1179, 329] width 10 height 11
click at [1183, 325] on icon at bounding box center [1188, 330] width 10 height 10
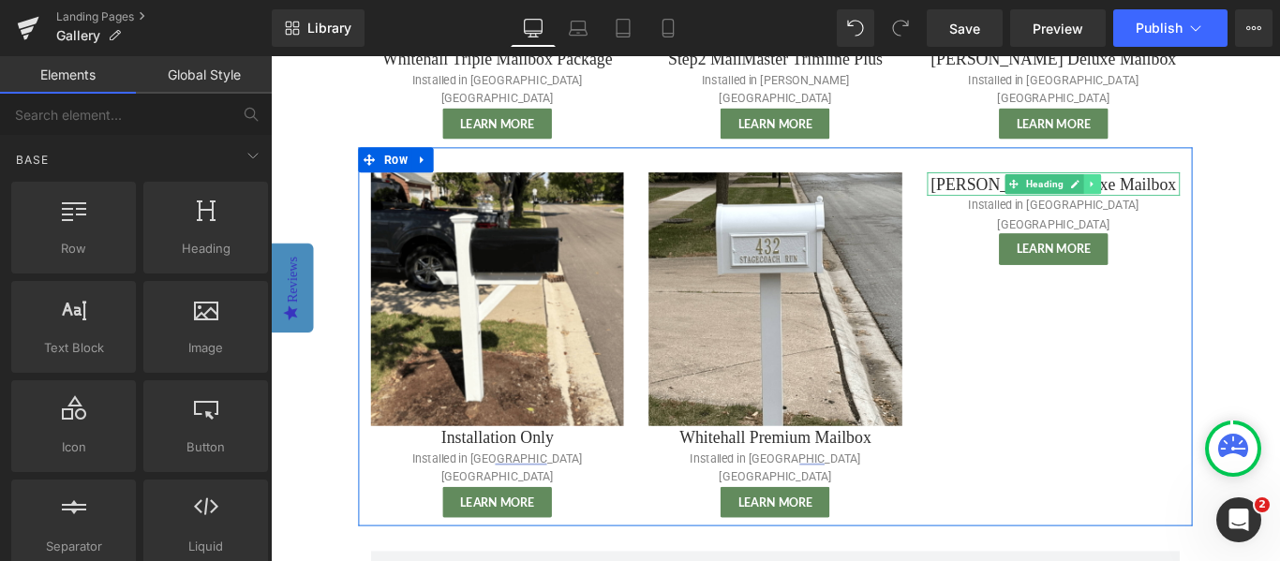
click at [1194, 189] on link at bounding box center [1194, 200] width 20 height 22
click at [1208, 189] on link at bounding box center [1204, 200] width 20 height 22
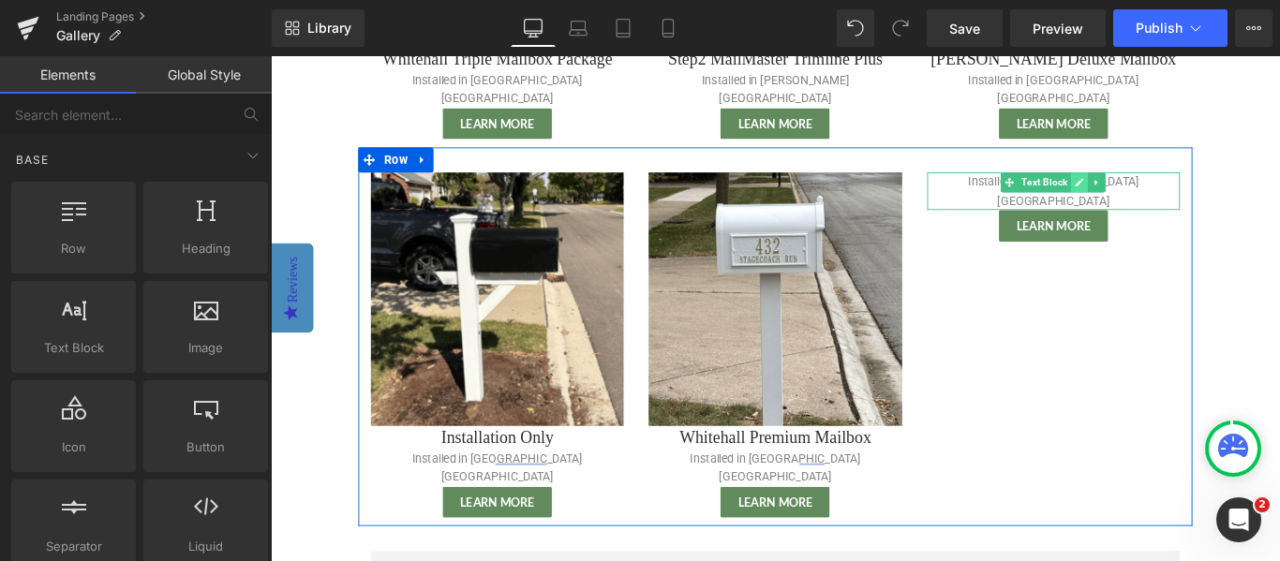
click at [1170, 187] on link at bounding box center [1180, 198] width 20 height 22
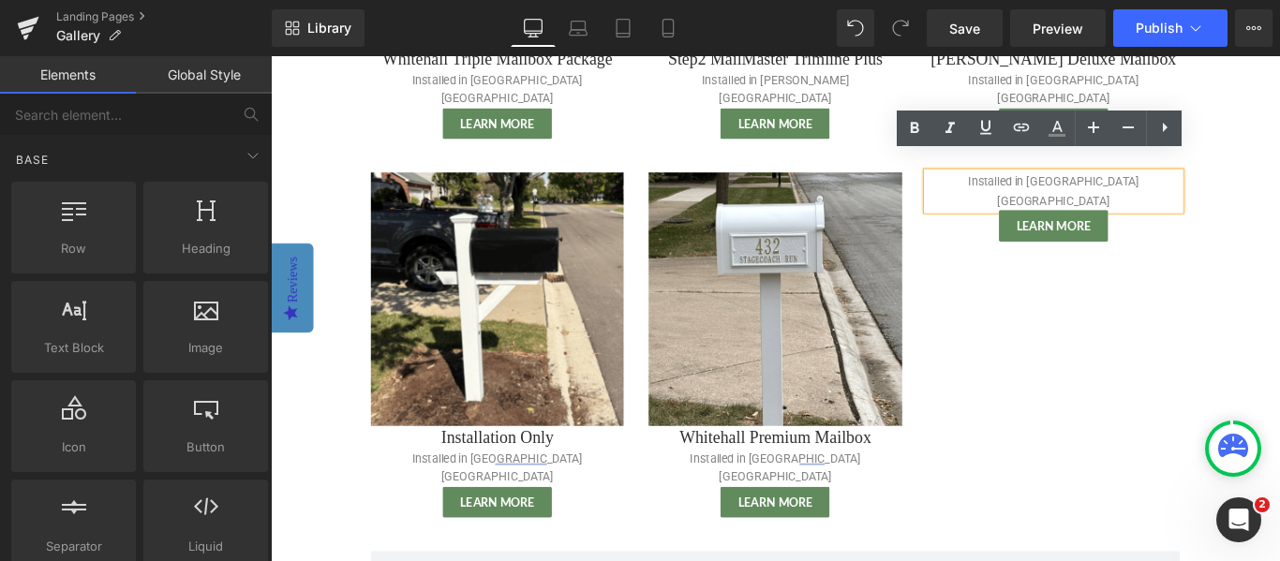
click at [271, 56] on div at bounding box center [271, 56] width 0 height 0
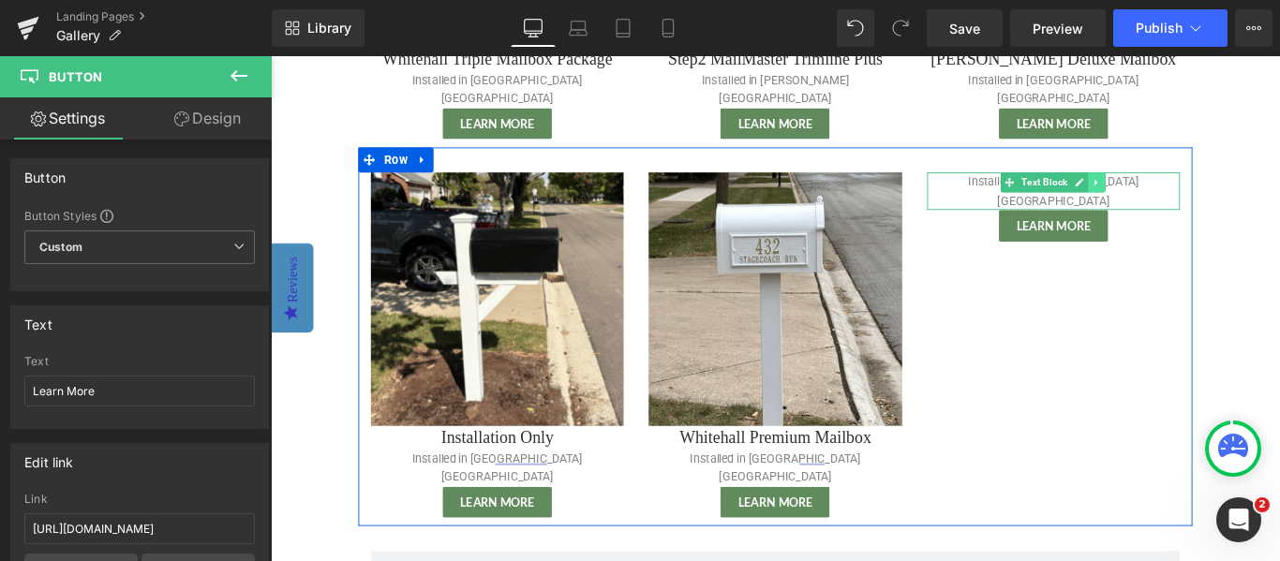
click at [1206, 187] on link at bounding box center [1199, 198] width 20 height 22
click at [1219, 187] on link at bounding box center [1229, 198] width 20 height 22
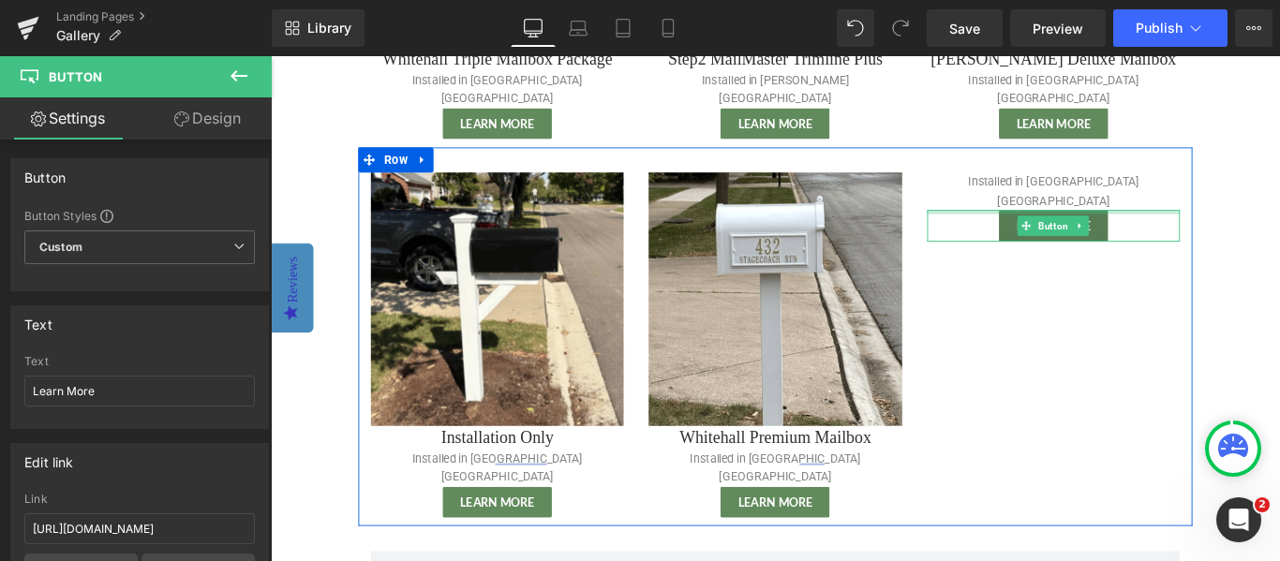
click at [1207, 230] on div at bounding box center [1150, 232] width 284 height 5
click at [1206, 187] on div "Installed in [GEOGRAPHIC_DATA] IL Text Block" at bounding box center [1150, 208] width 284 height 42
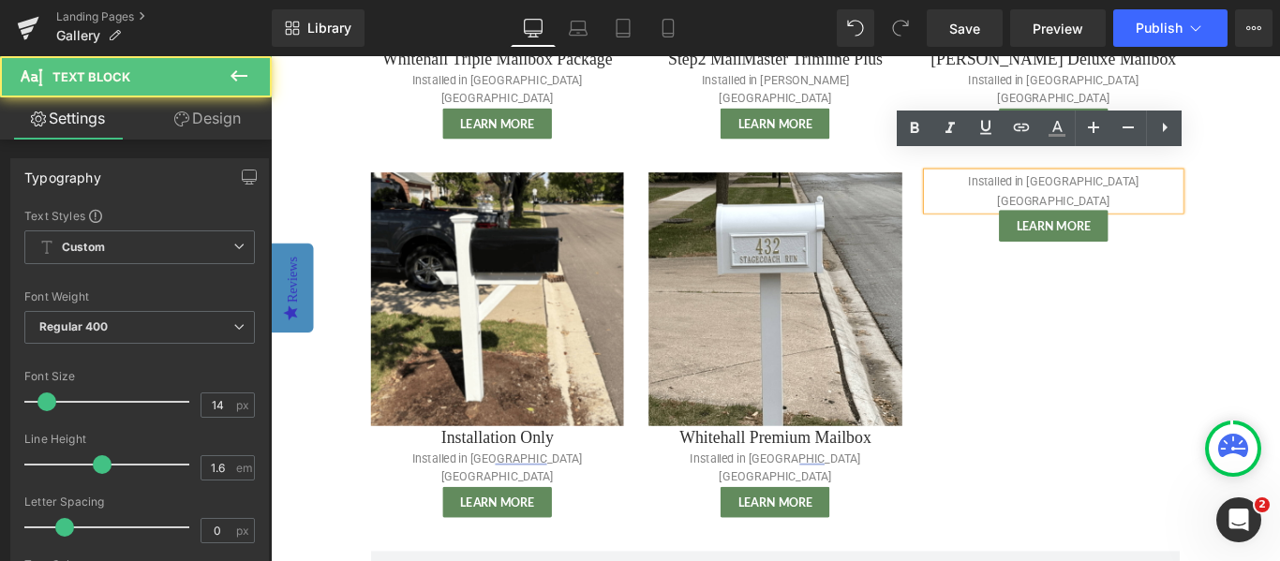
click at [1164, 187] on p "Installed in [GEOGRAPHIC_DATA] [GEOGRAPHIC_DATA]" at bounding box center [1150, 208] width 284 height 42
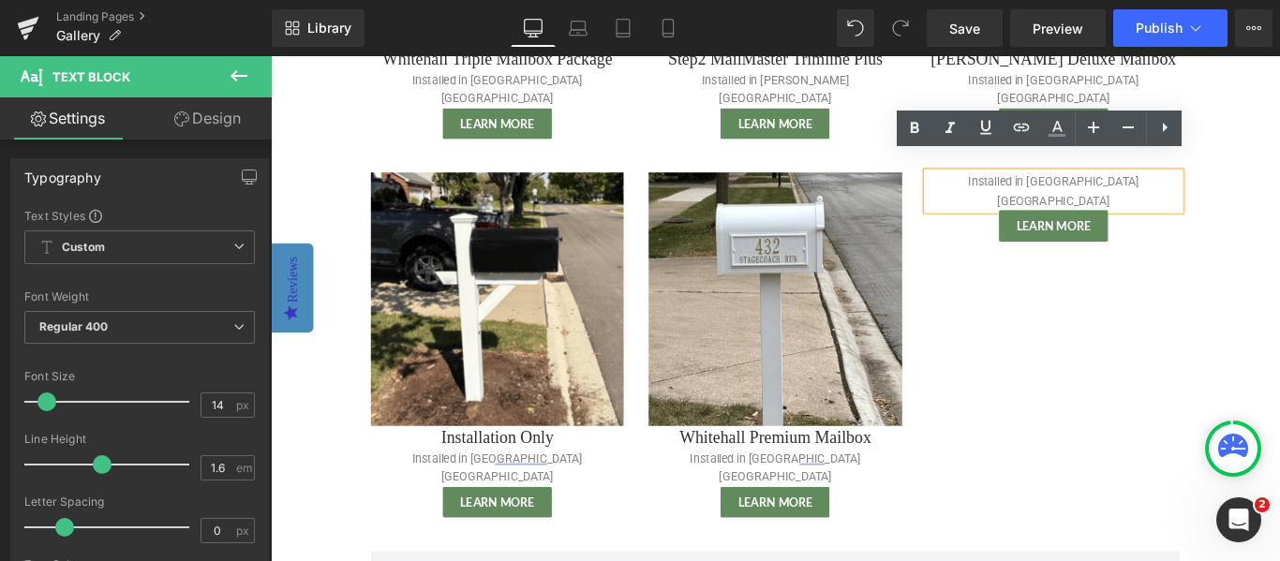
click at [271, 56] on div at bounding box center [271, 56] width 0 height 0
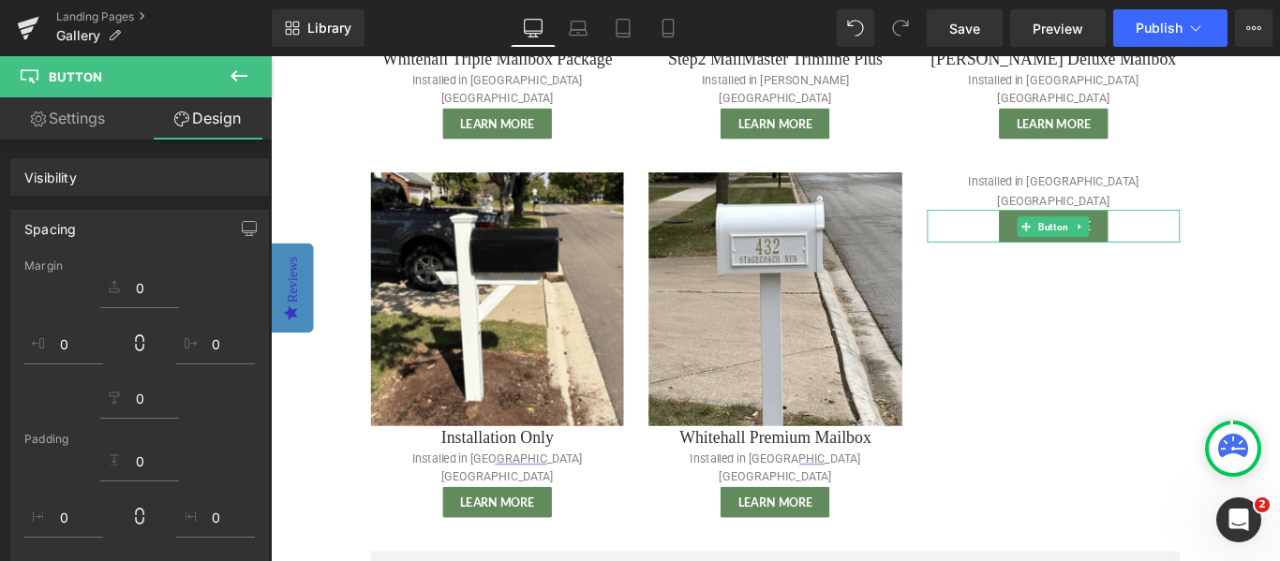
click at [1175, 243] on icon at bounding box center [1180, 248] width 10 height 11
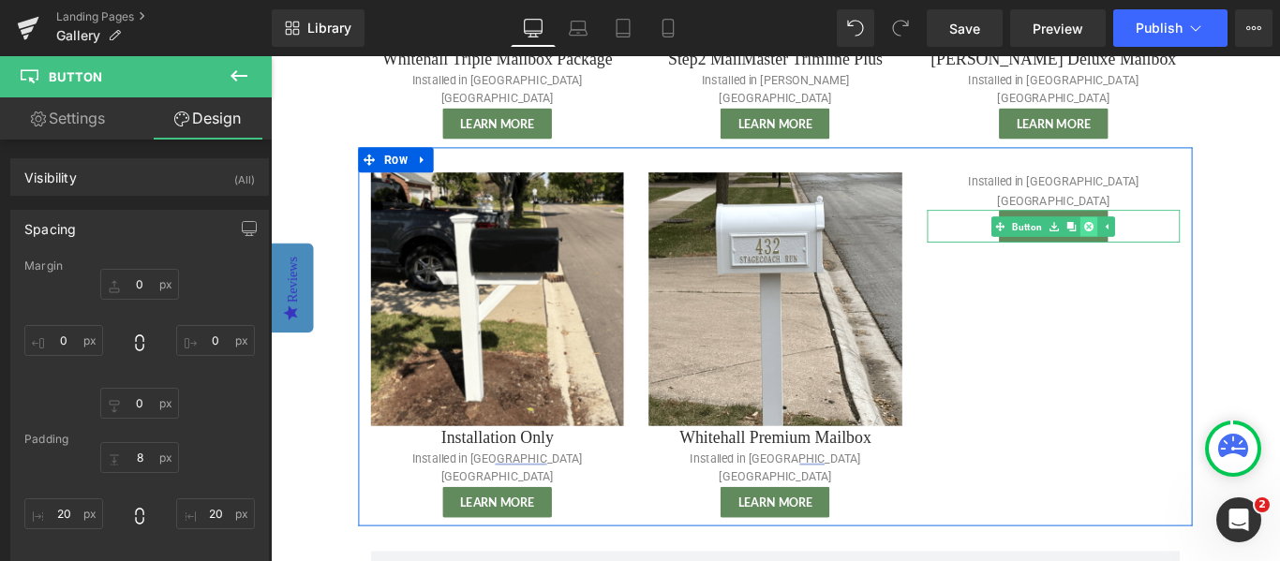
click at [1195, 237] on link at bounding box center [1190, 248] width 20 height 22
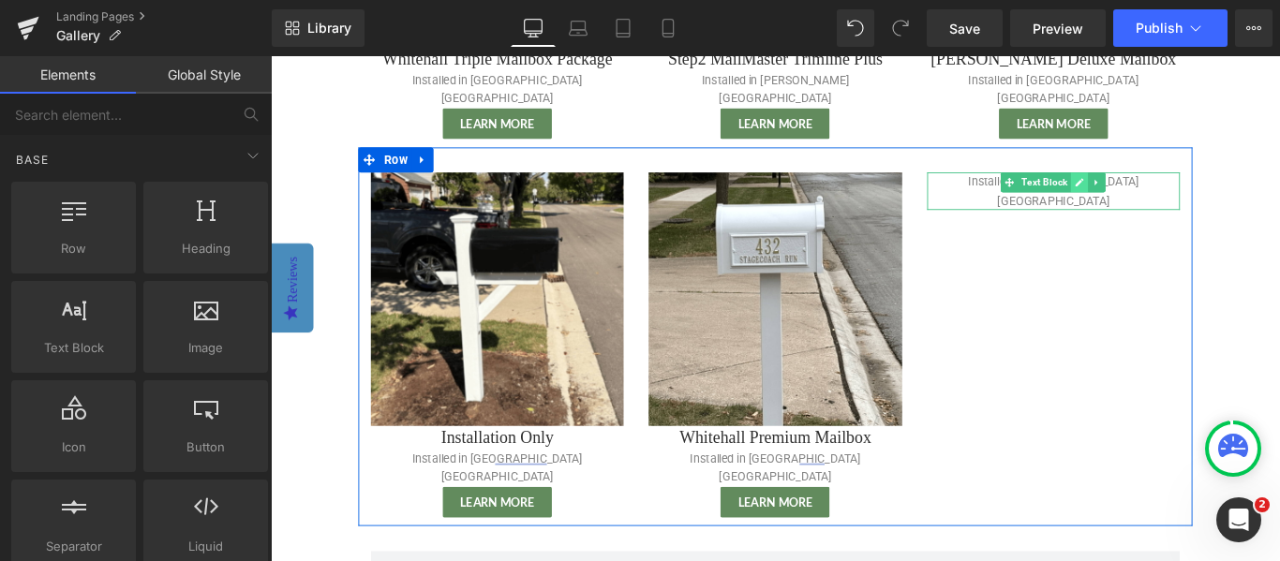
click at [1182, 193] on icon at bounding box center [1179, 198] width 10 height 11
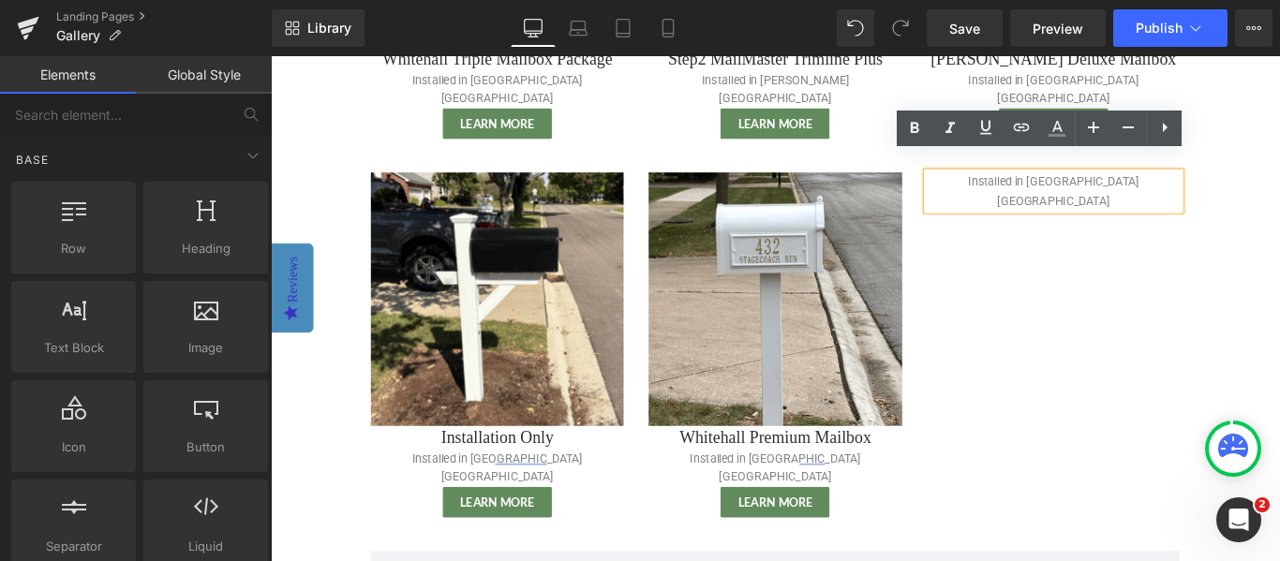
click at [1203, 228] on div "Image Installation Only Heading Installed in [GEOGRAPHIC_DATA] [GEOGRAPHIC_DATA…" at bounding box center [837, 371] width 937 height 425
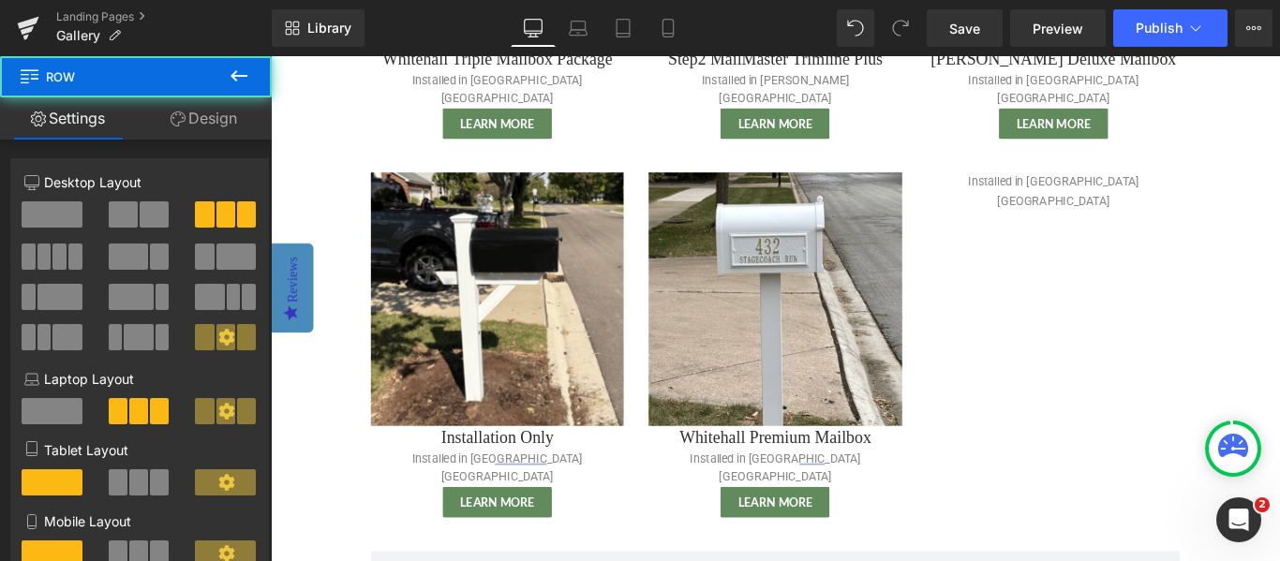
click at [1201, 219] on div "Image Installation Only Heading Installed in [GEOGRAPHIC_DATA] [GEOGRAPHIC_DATA…" at bounding box center [837, 371] width 937 height 425
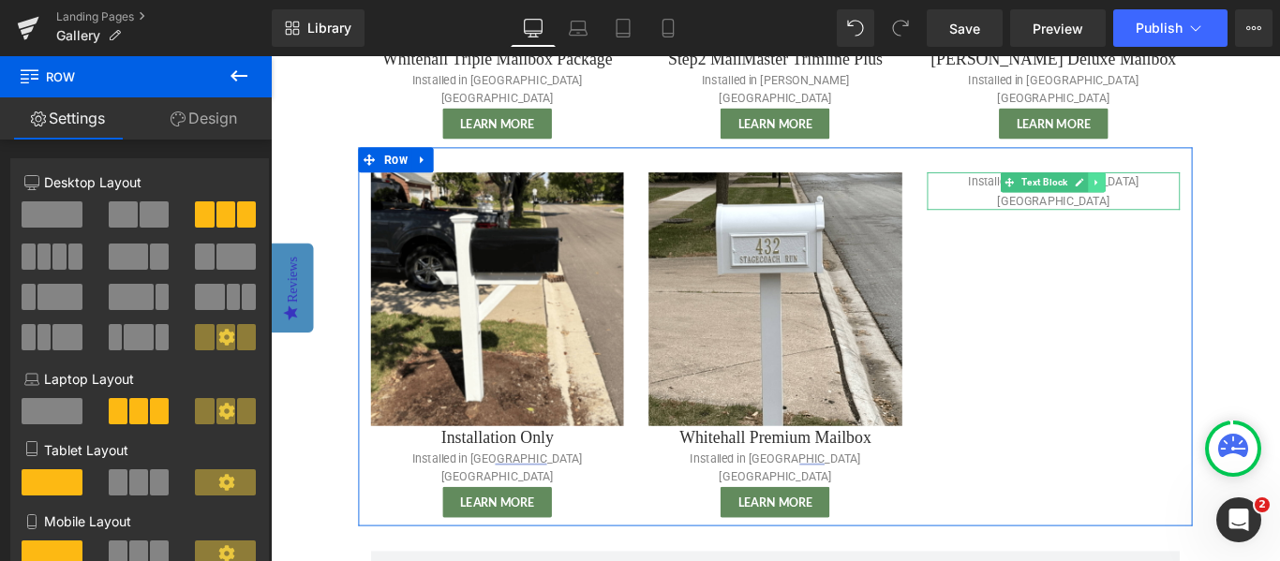
click at [1206, 187] on link at bounding box center [1199, 198] width 20 height 22
click at [1207, 193] on icon at bounding box center [1209, 198] width 10 height 10
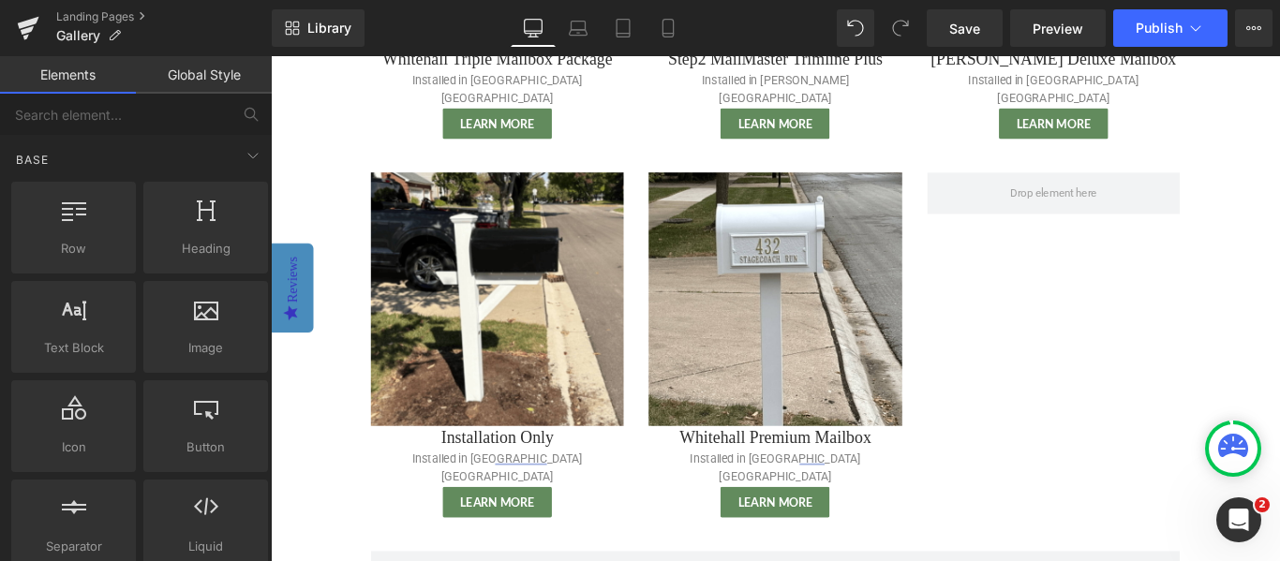
click at [1279, 253] on body "Sign in or Create an Account Search Cart 0 Search Home Mailbox Packages Mailbox…" at bounding box center [838, 385] width 1134 height 1842
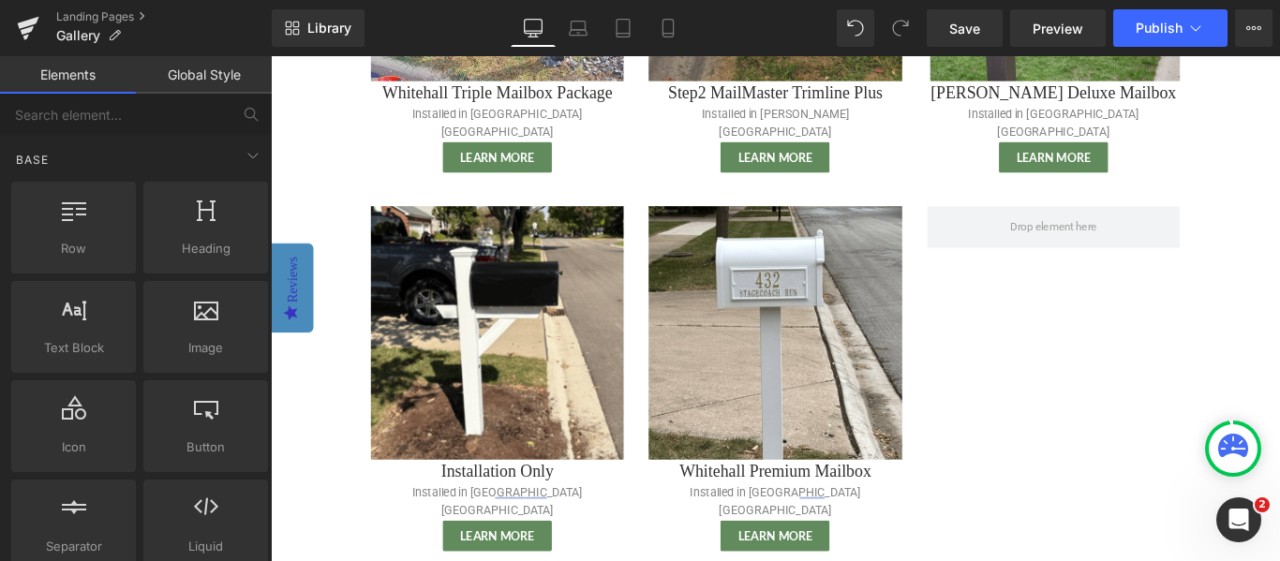
scroll to position [596, 0]
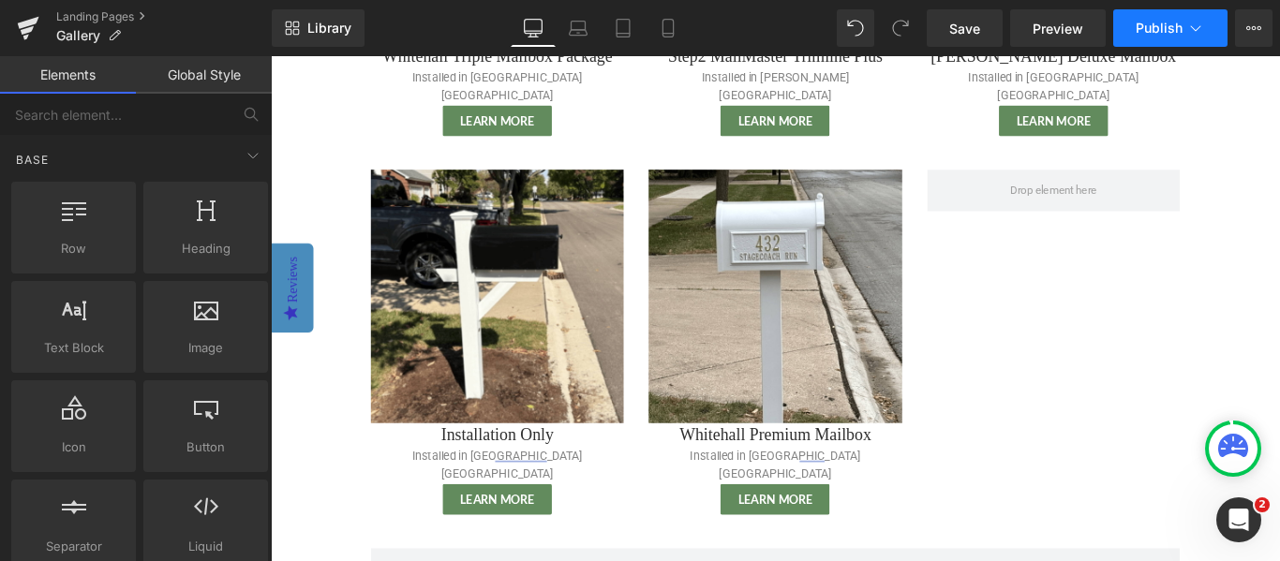
click at [1177, 22] on span "Publish" at bounding box center [1158, 28] width 47 height 15
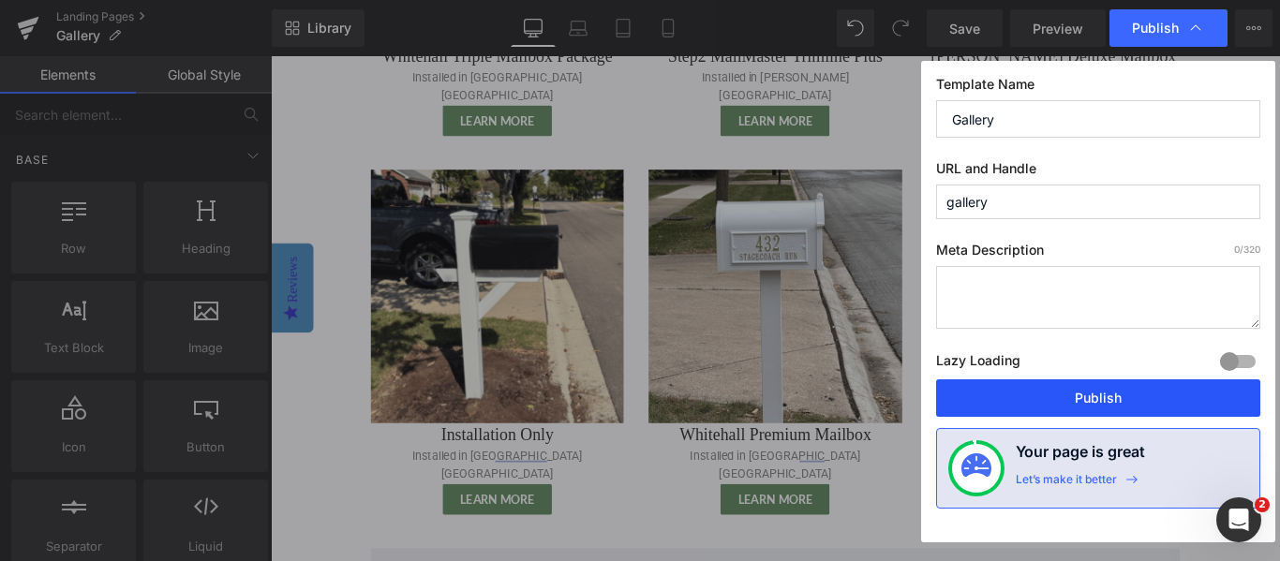
click at [1069, 401] on button "Publish" at bounding box center [1098, 397] width 324 height 37
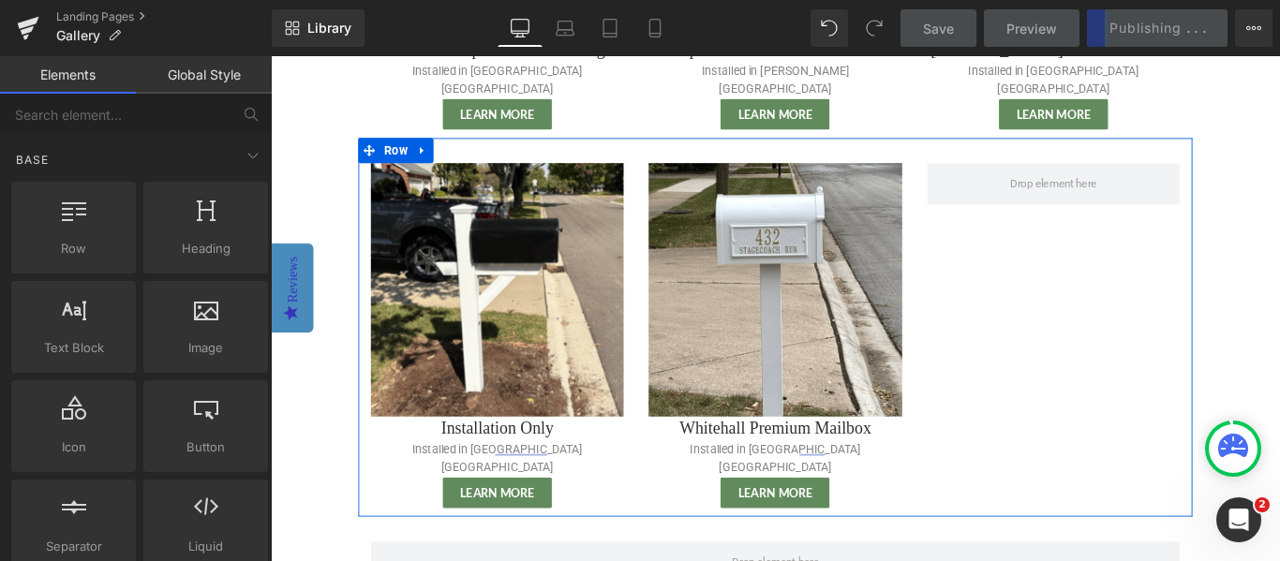
scroll to position [605, 0]
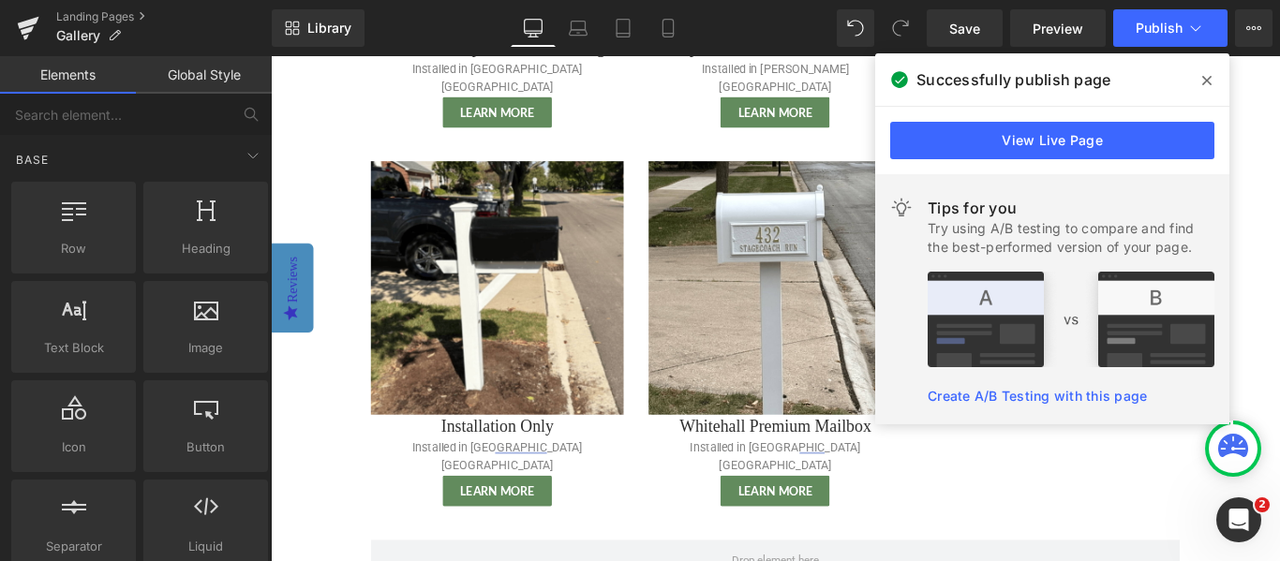
click at [1207, 82] on icon at bounding box center [1206, 80] width 9 height 15
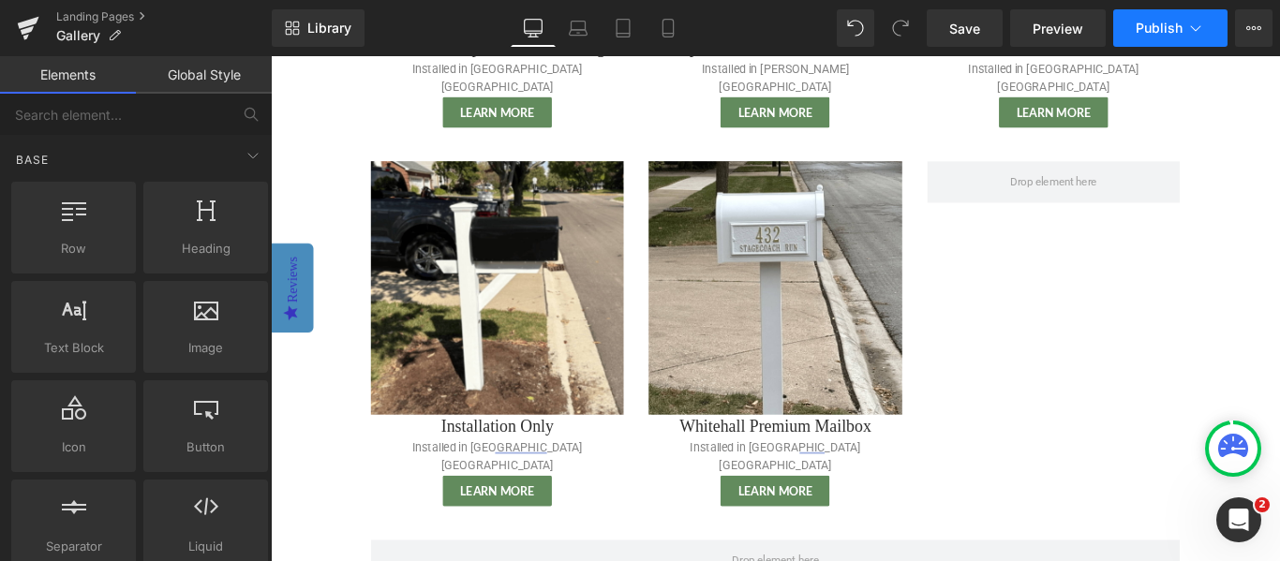
click at [1200, 29] on icon at bounding box center [1195, 28] width 19 height 19
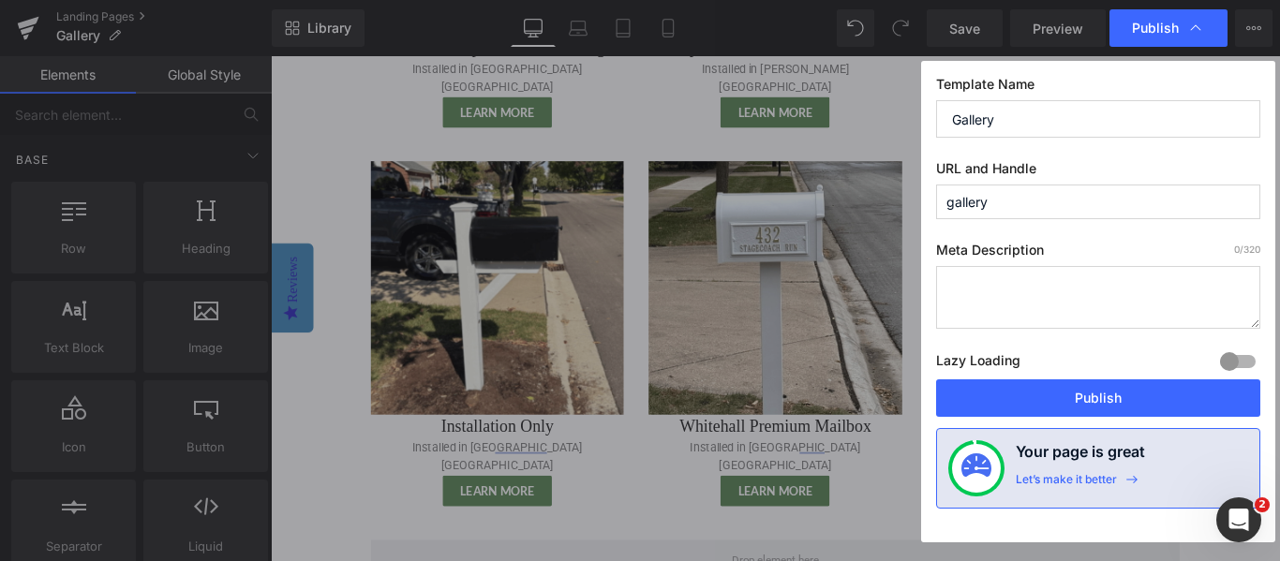
click at [1200, 29] on icon at bounding box center [1195, 28] width 19 height 19
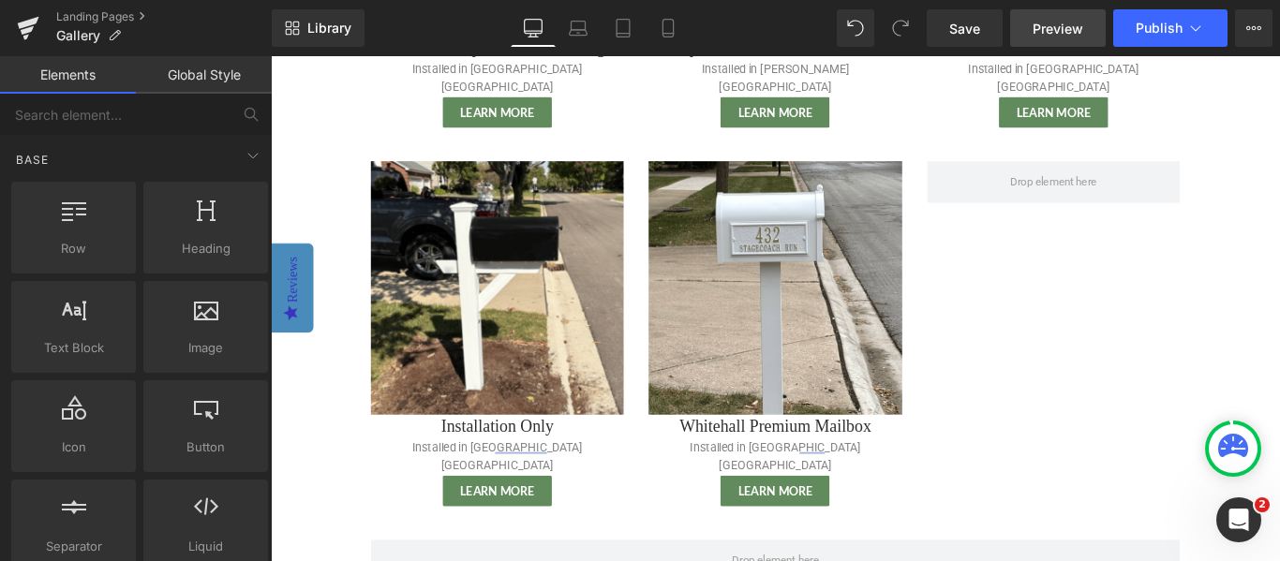
click at [1046, 22] on span "Preview" at bounding box center [1057, 29] width 51 height 20
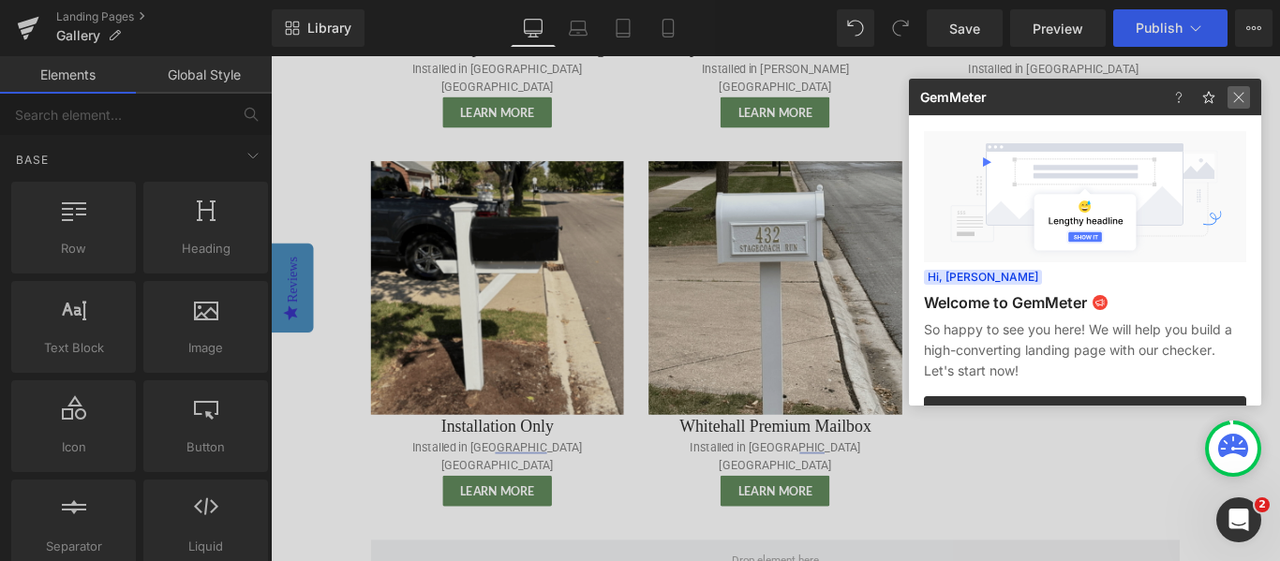
drag, startPoint x: 1241, startPoint y: 95, endPoint x: 806, endPoint y: 63, distance: 436.8
click at [1241, 95] on img at bounding box center [1238, 97] width 22 height 22
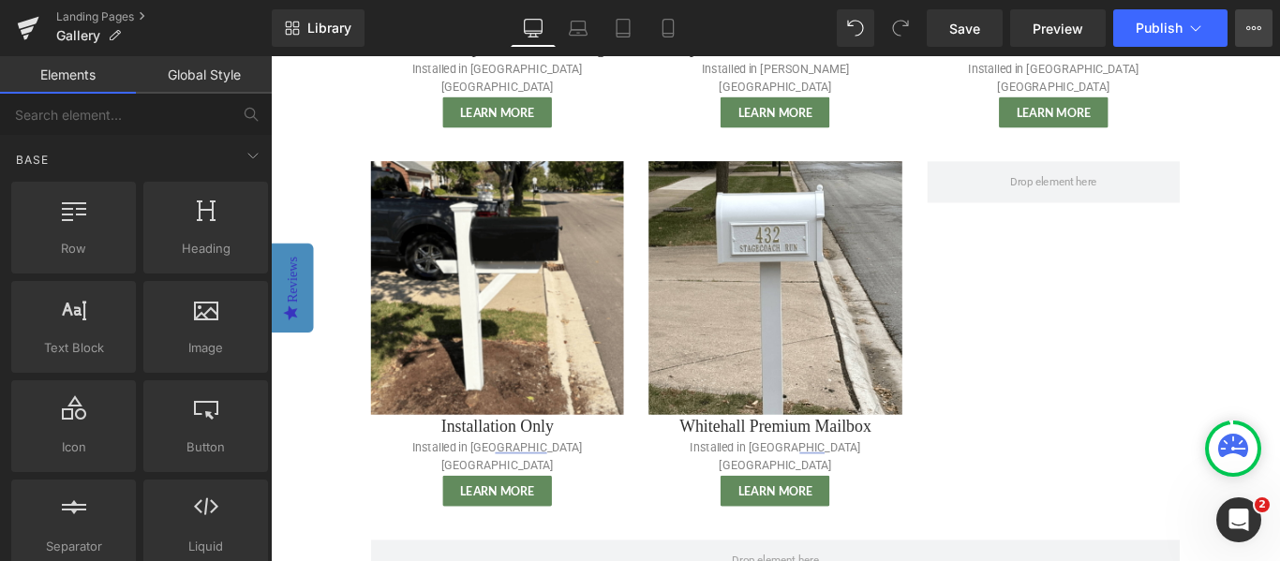
click at [1253, 30] on icon at bounding box center [1253, 28] width 15 height 15
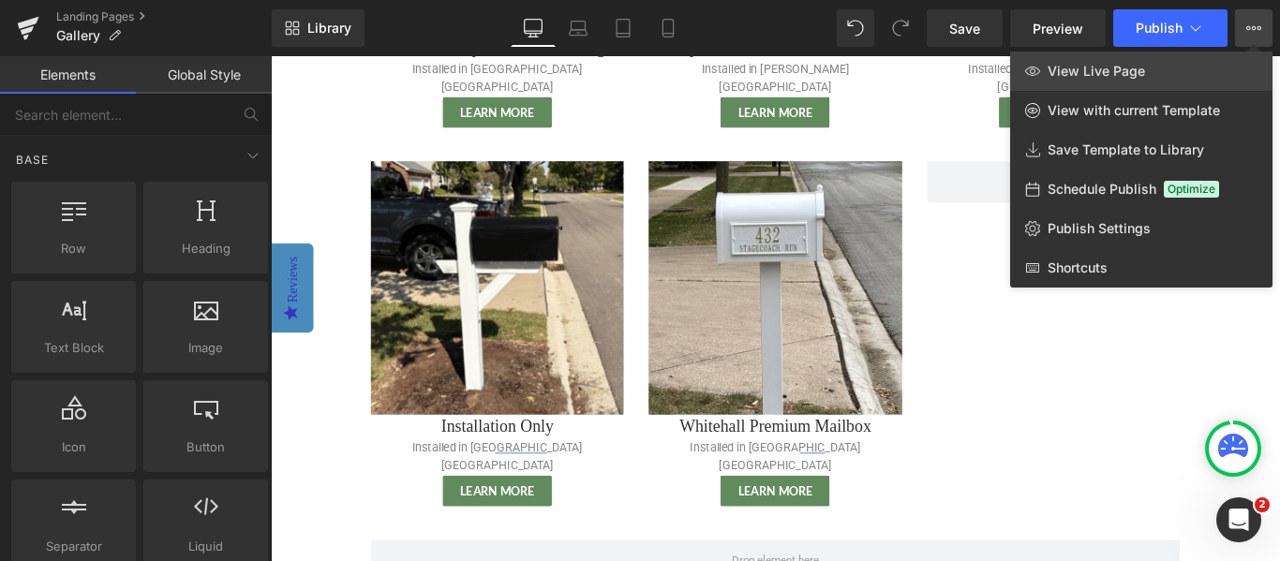
click at [1104, 79] on span "View Live Page" at bounding box center [1095, 71] width 97 height 17
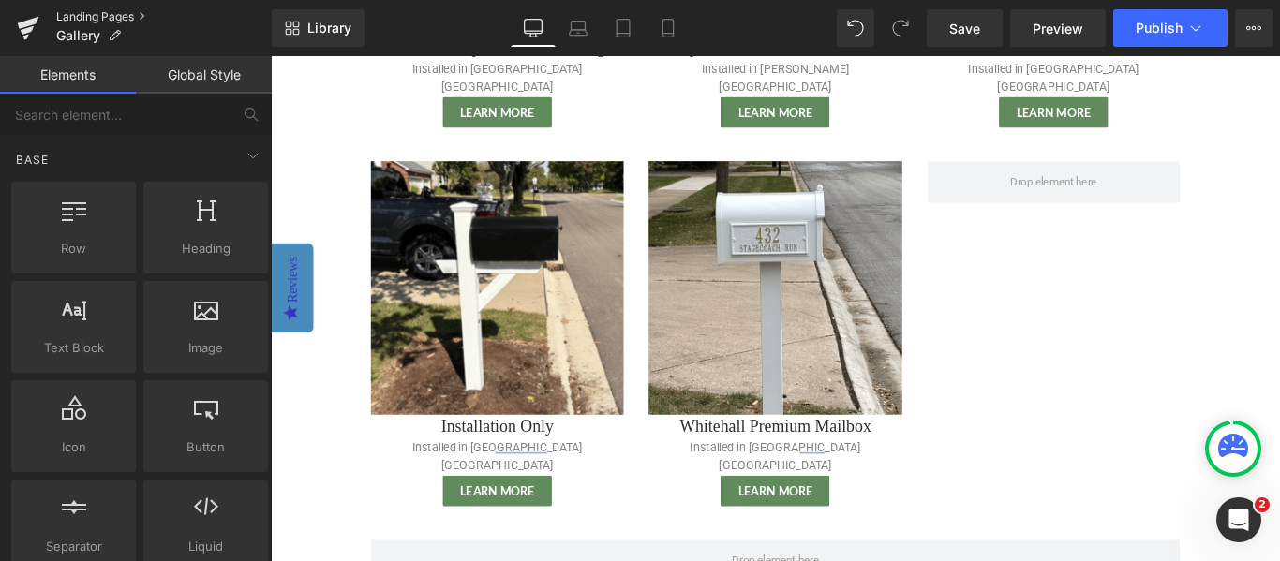
click at [108, 15] on link "Landing Pages" at bounding box center [163, 16] width 215 height 15
